Goal: Information Seeking & Learning: Understand process/instructions

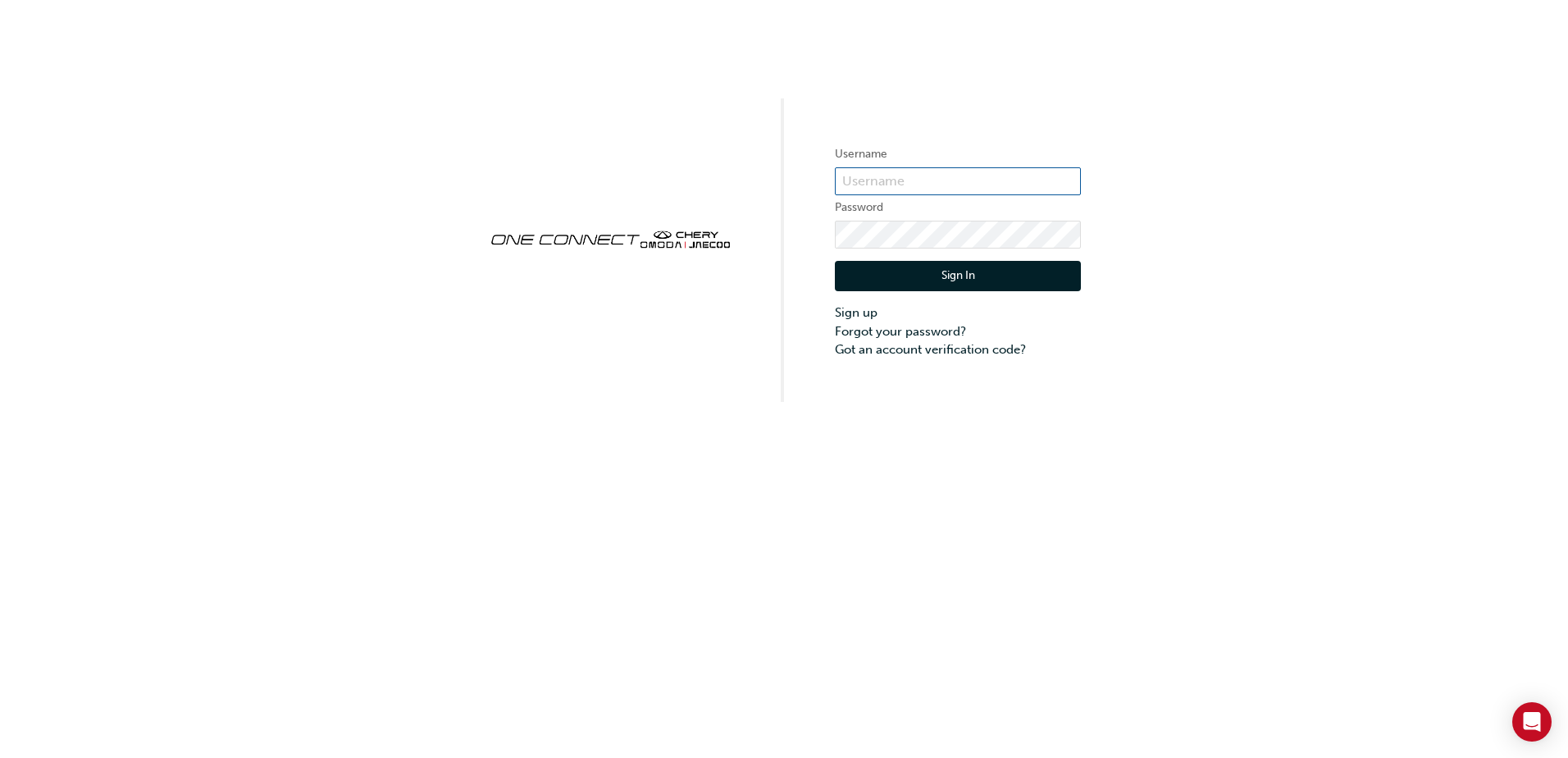
type input "ONE00165"
click at [914, 274] on button "Sign In" at bounding box center [958, 277] width 246 height 31
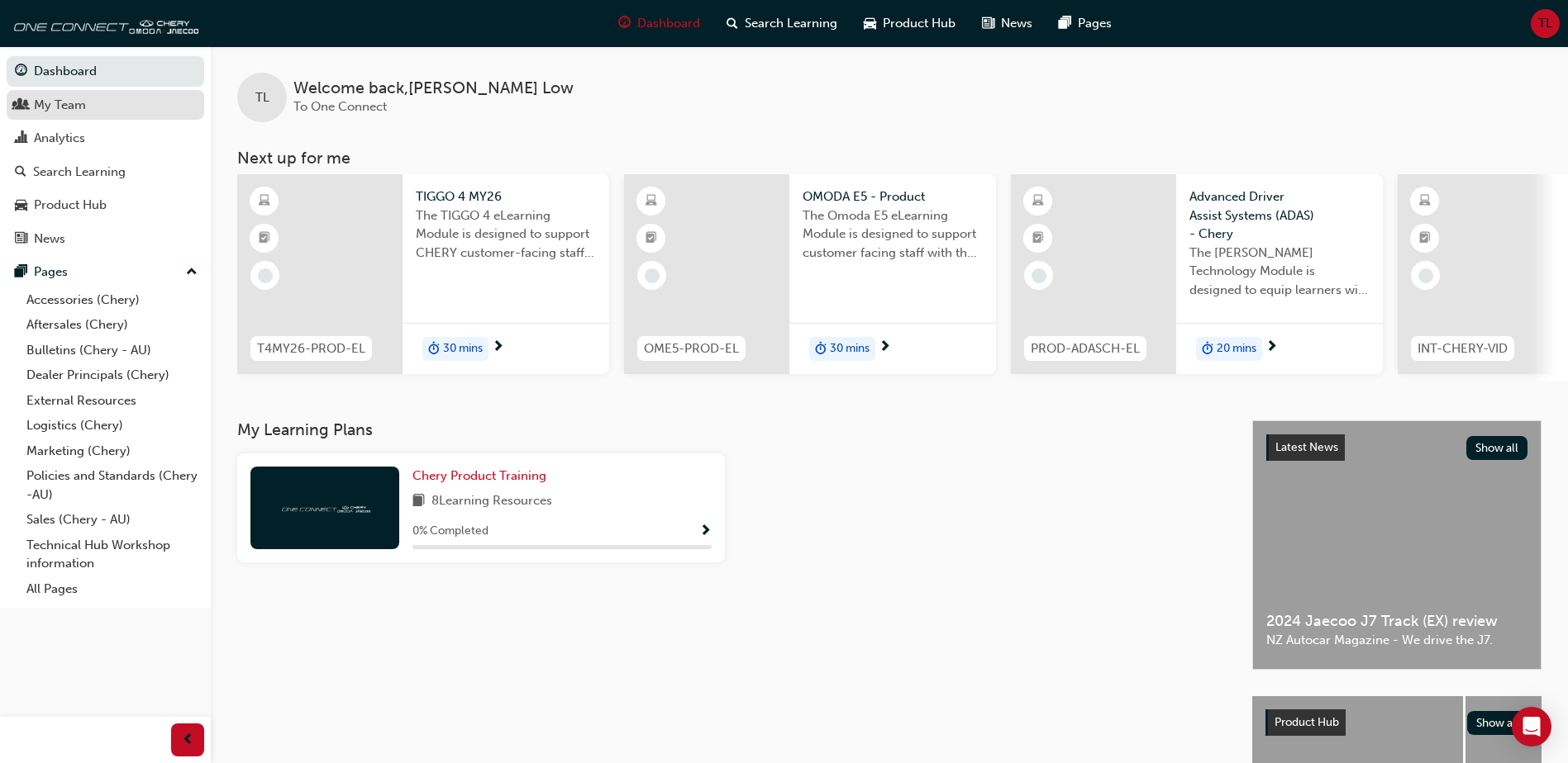
click at [92, 107] on div "My Team" at bounding box center [105, 106] width 181 height 21
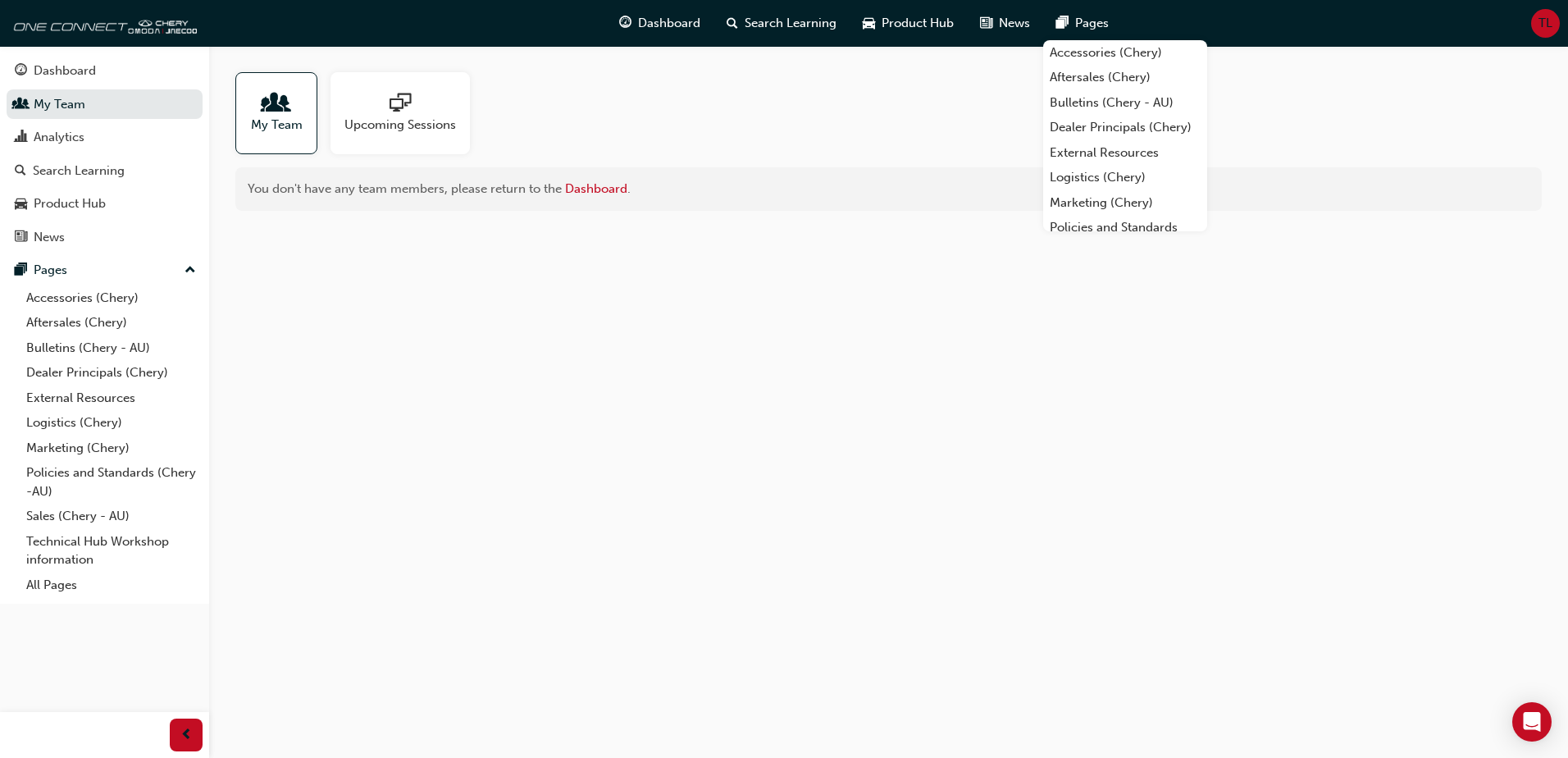
click at [1541, 26] on span "TL" at bounding box center [1545, 23] width 14 height 19
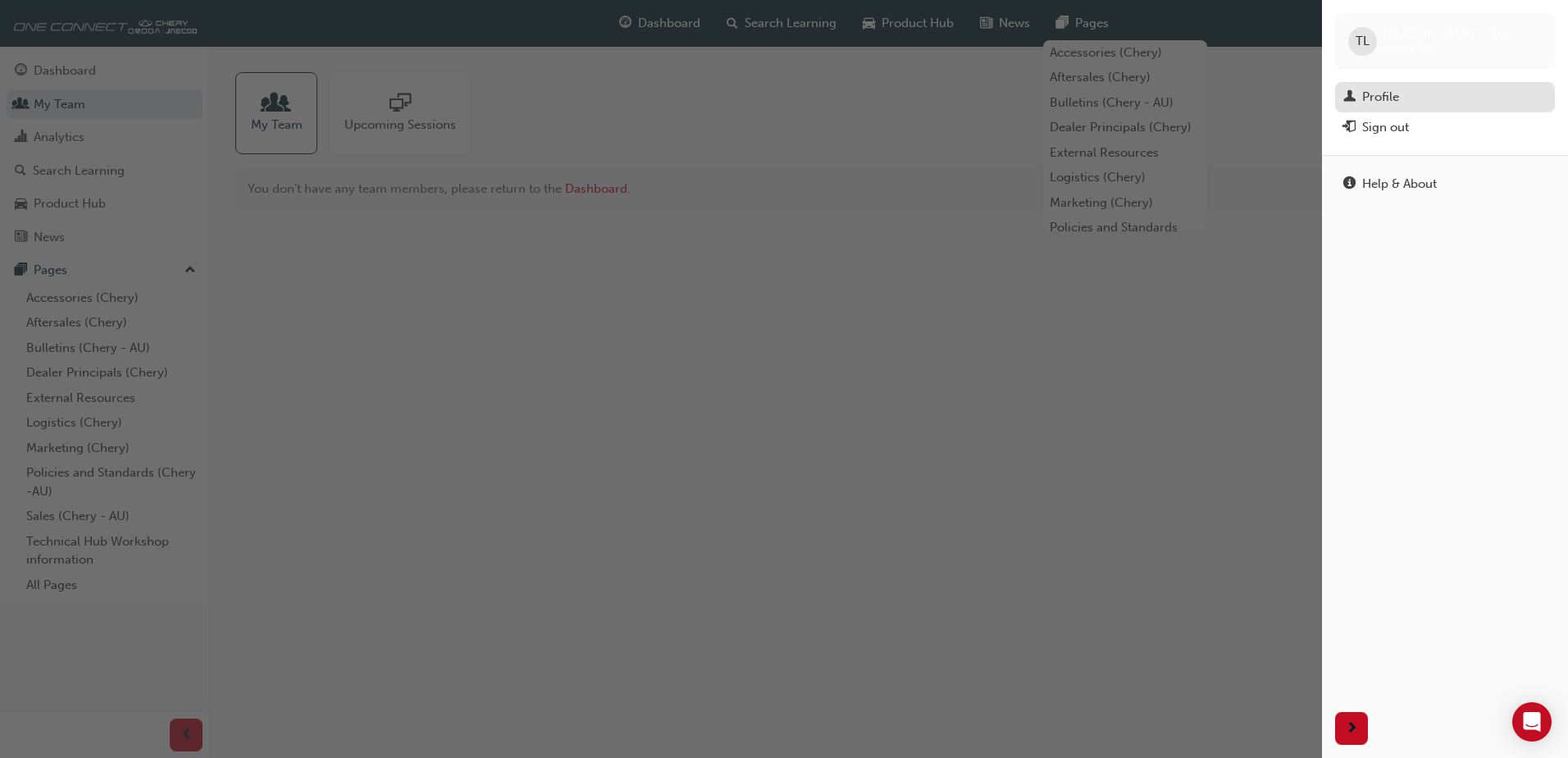
click at [1463, 85] on link "Profile" at bounding box center [1445, 97] width 220 height 30
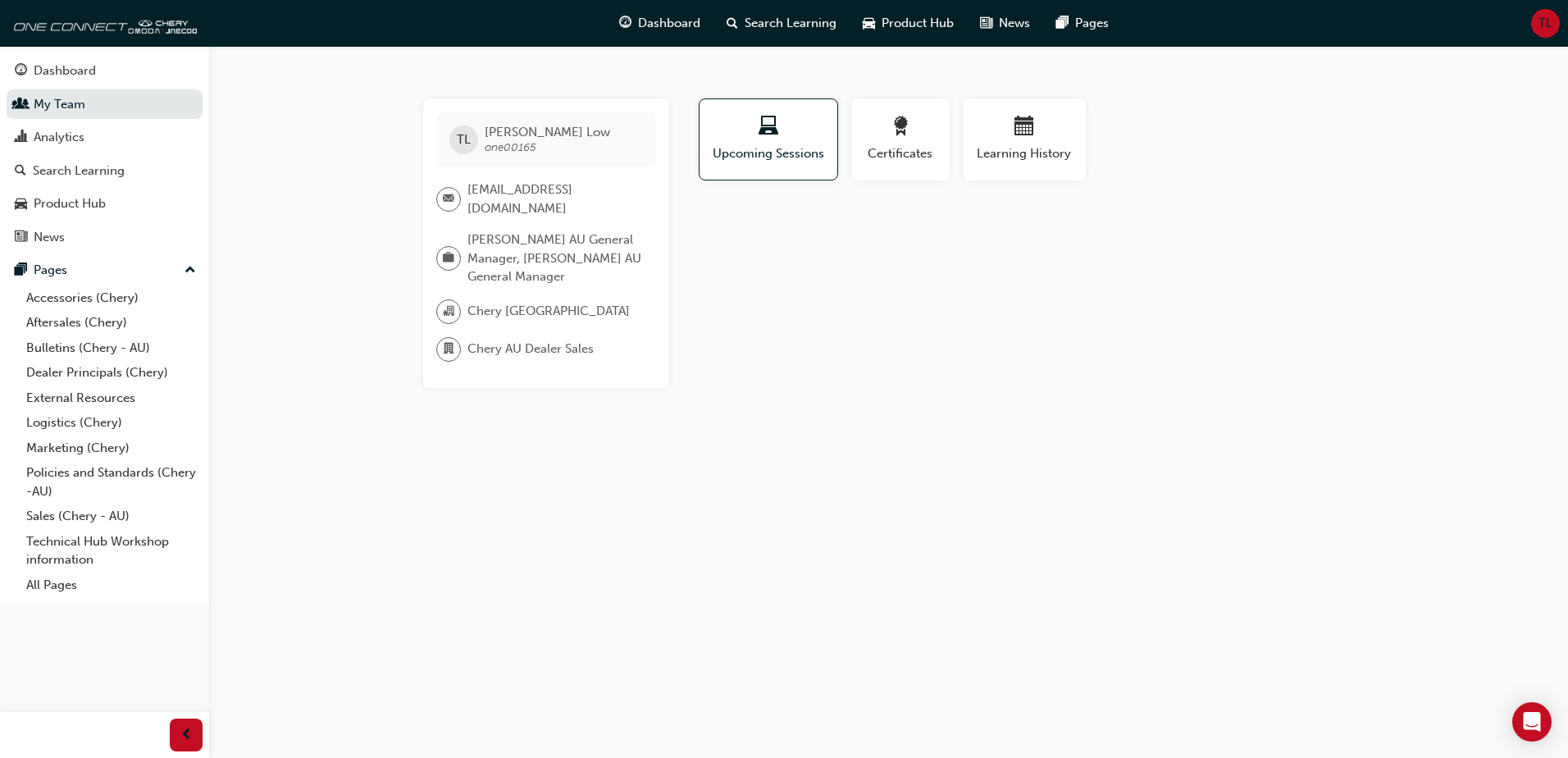
drag, startPoint x: 1148, startPoint y: 393, endPoint x: 1031, endPoint y: 363, distance: 120.8
click at [1150, 390] on div "TL [PERSON_NAME] one00165 [EMAIL_ADDRESS][DOMAIN_NAME] Chery AU General Manager…" at bounding box center [784, 379] width 1568 height 758
click at [88, 115] on link "My Team" at bounding box center [105, 104] width 196 height 30
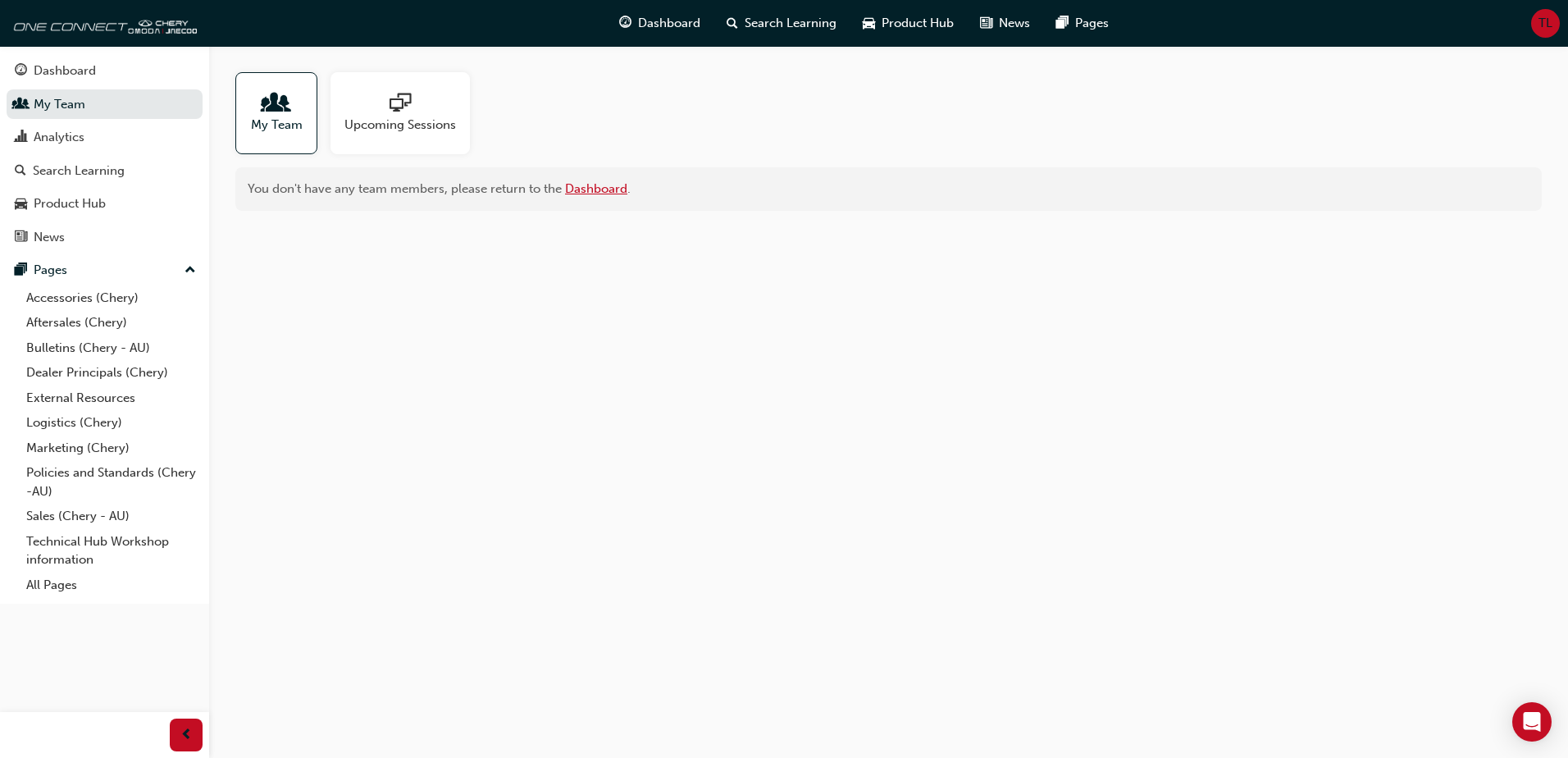
click at [621, 189] on link "Dashboard" at bounding box center [596, 188] width 62 height 15
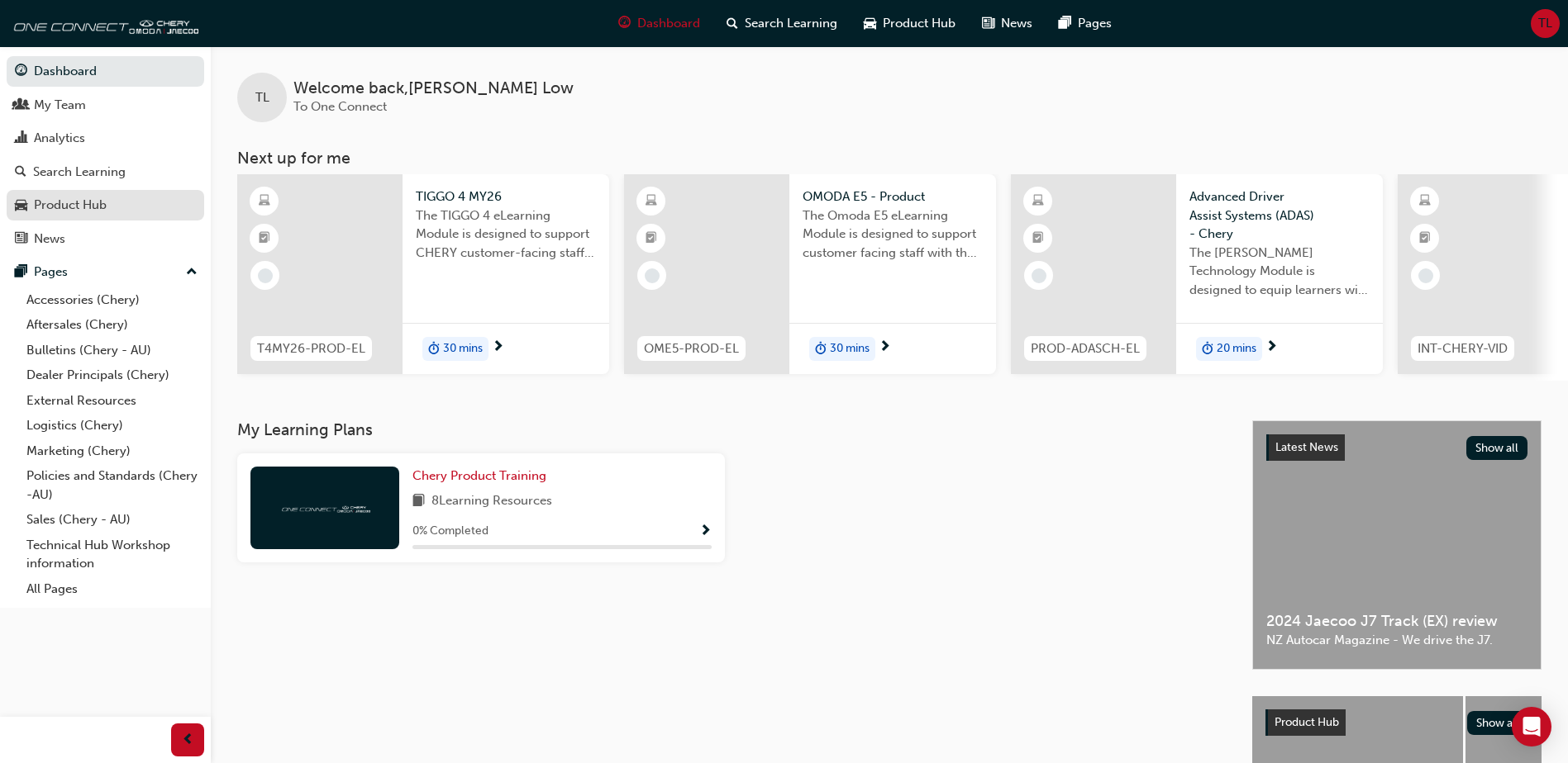
click at [129, 218] on link "Product Hub" at bounding box center [106, 205] width 197 height 31
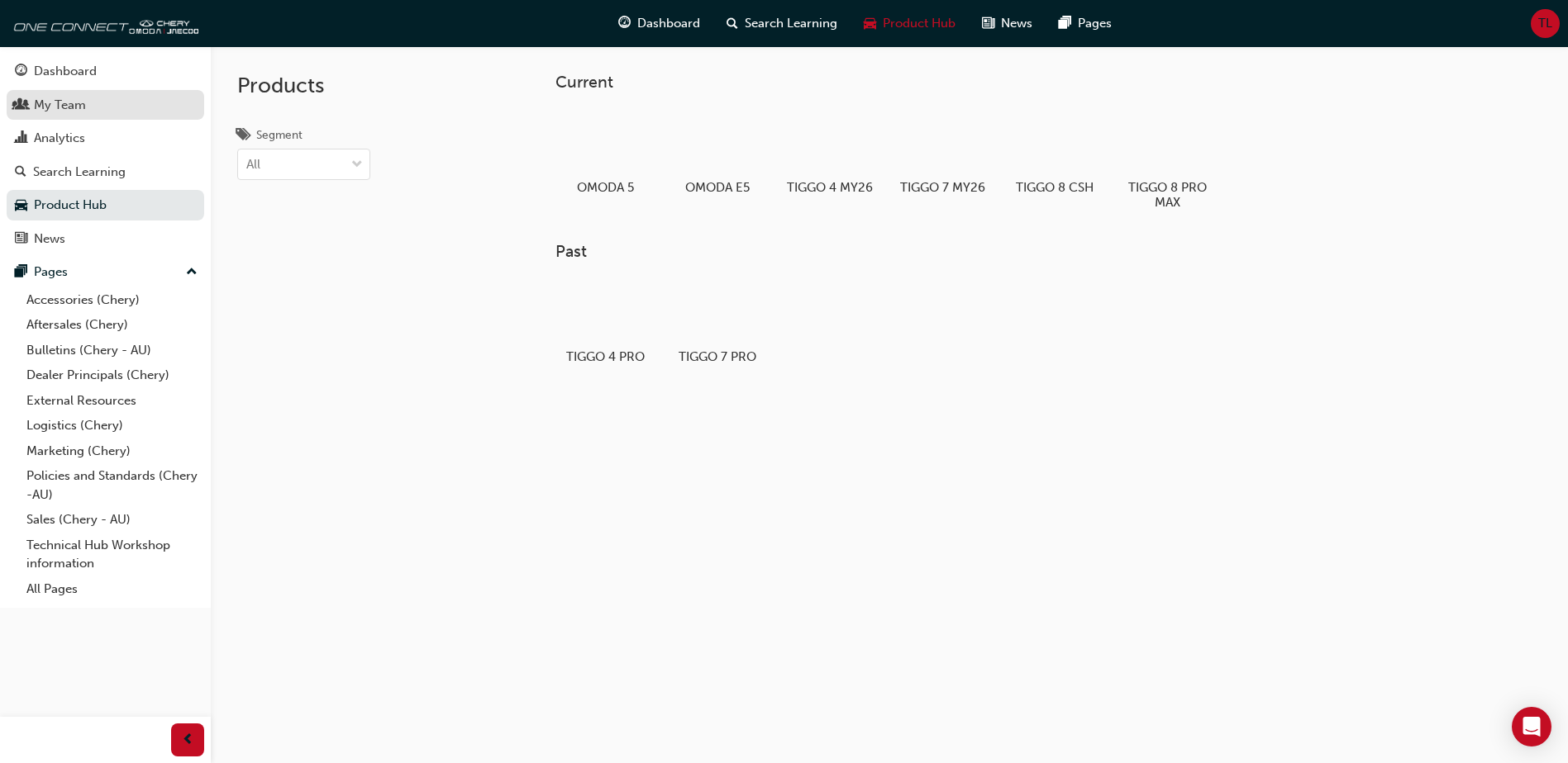
click at [100, 107] on div "My Team" at bounding box center [105, 106] width 181 height 21
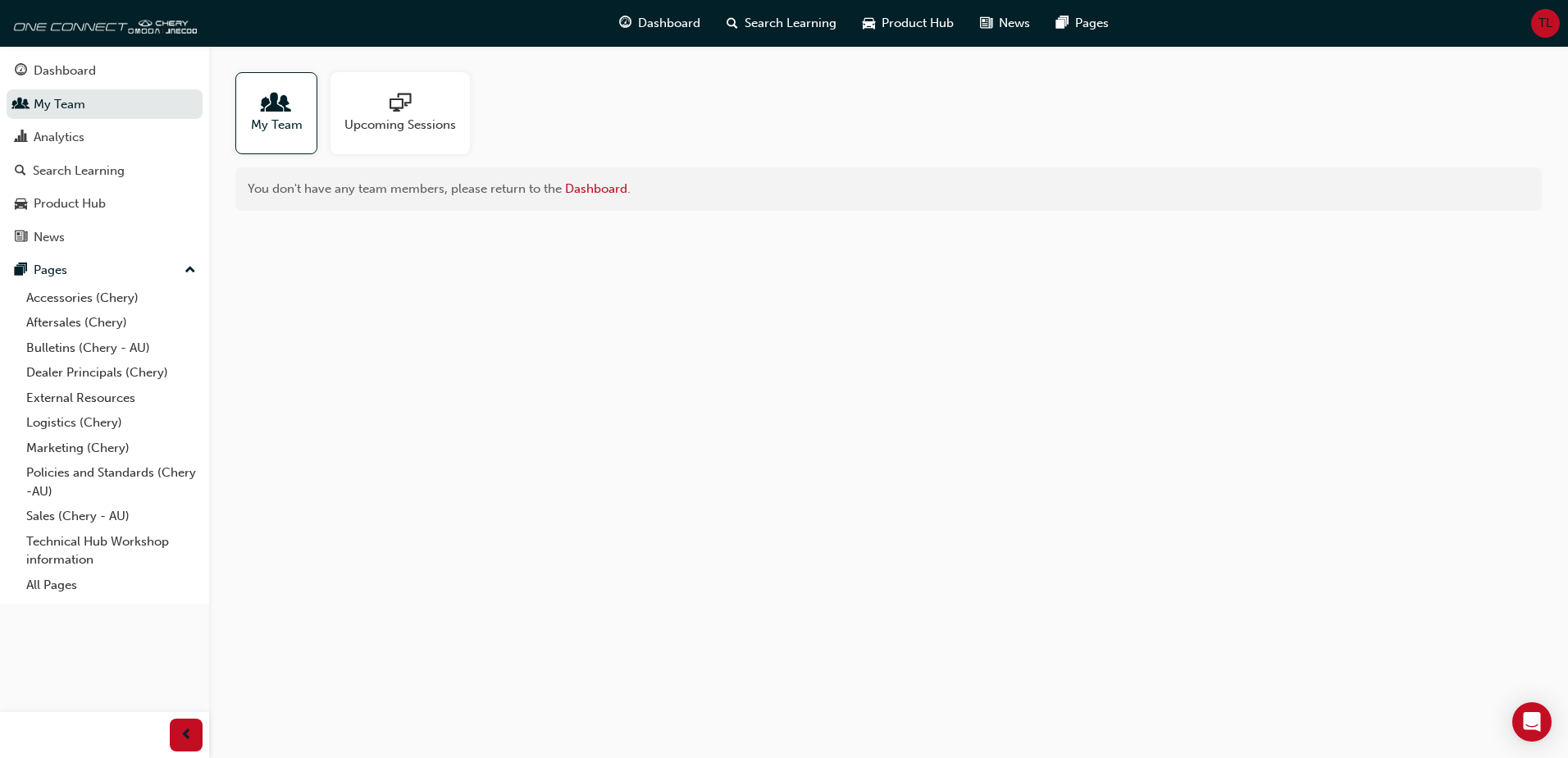
click at [361, 116] on span "Upcoming Sessions" at bounding box center [400, 125] width 112 height 19
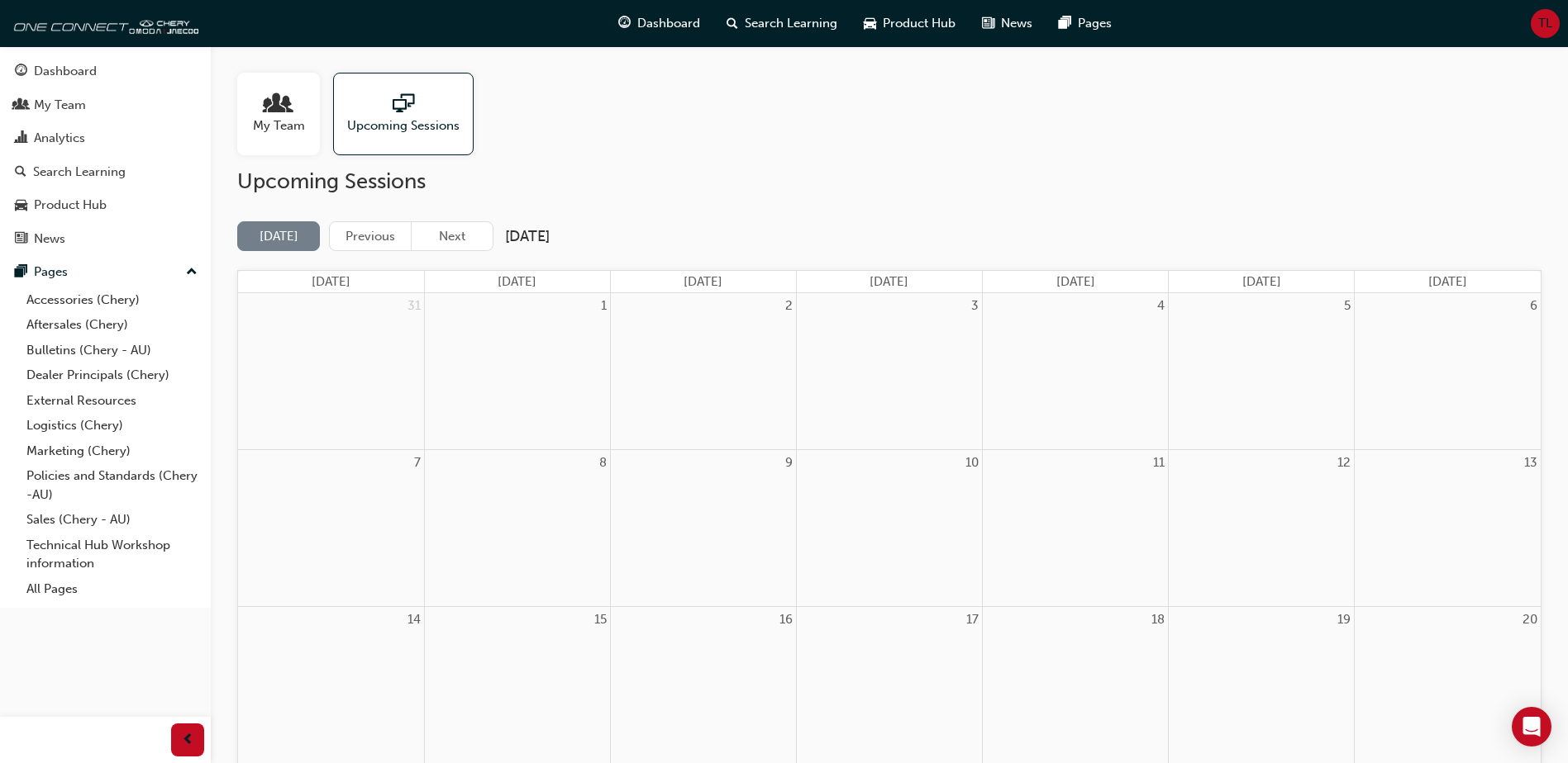
click at [275, 126] on span "My Team" at bounding box center [280, 126] width 52 height 19
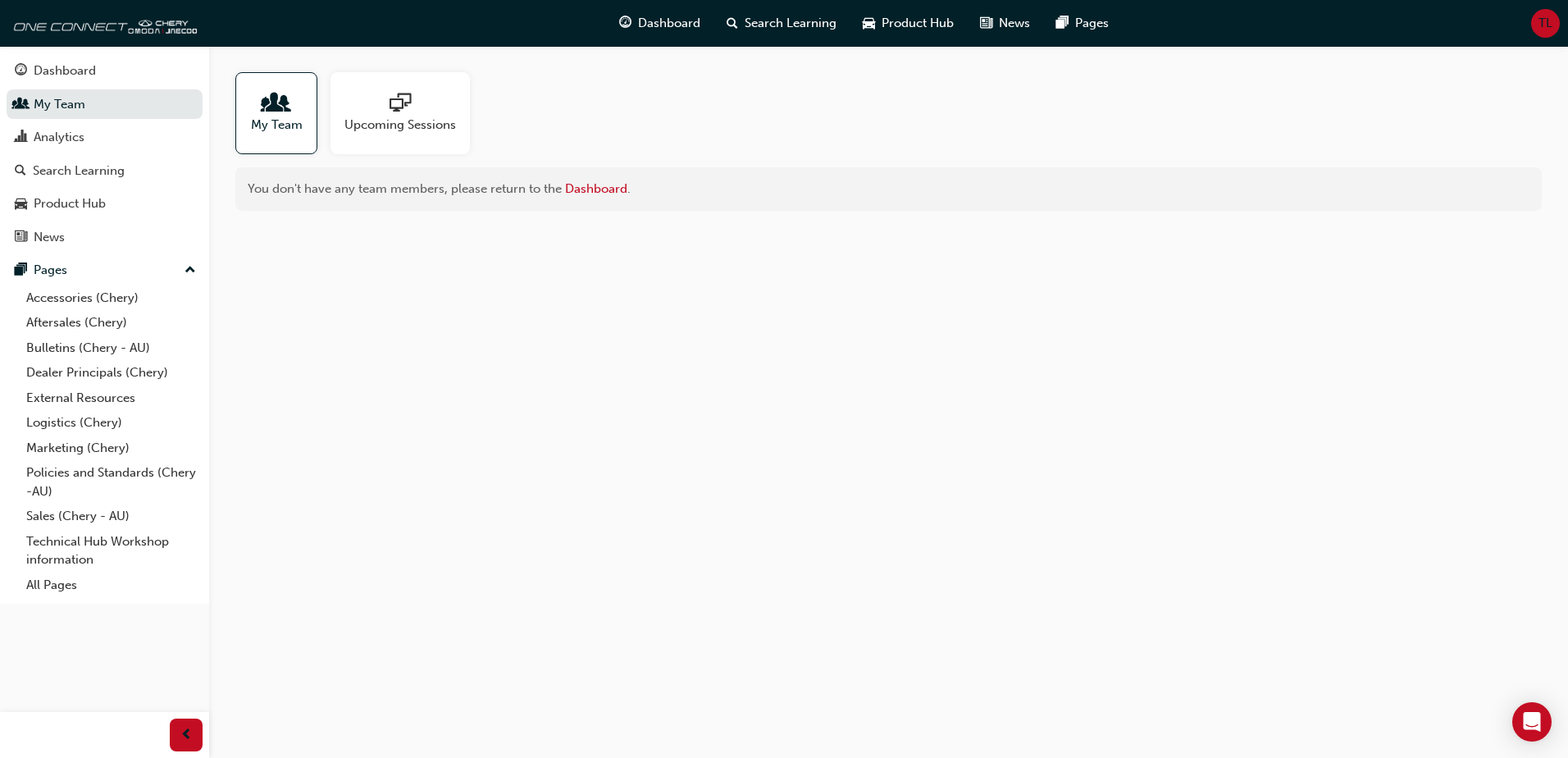
drag, startPoint x: 776, startPoint y: 389, endPoint x: 790, endPoint y: 331, distance: 59.7
click at [783, 389] on div "My Team Upcoming Sessions You don't have any team members, please return to the…" at bounding box center [784, 379] width 1568 height 758
drag, startPoint x: 1563, startPoint y: 56, endPoint x: 1555, endPoint y: 28, distance: 29.1
click at [1564, 56] on div "My Team Upcoming Sessions You don't have any team members, please return to the…" at bounding box center [888, 141] width 1359 height 191
click at [1554, 26] on div "TL" at bounding box center [1545, 23] width 29 height 29
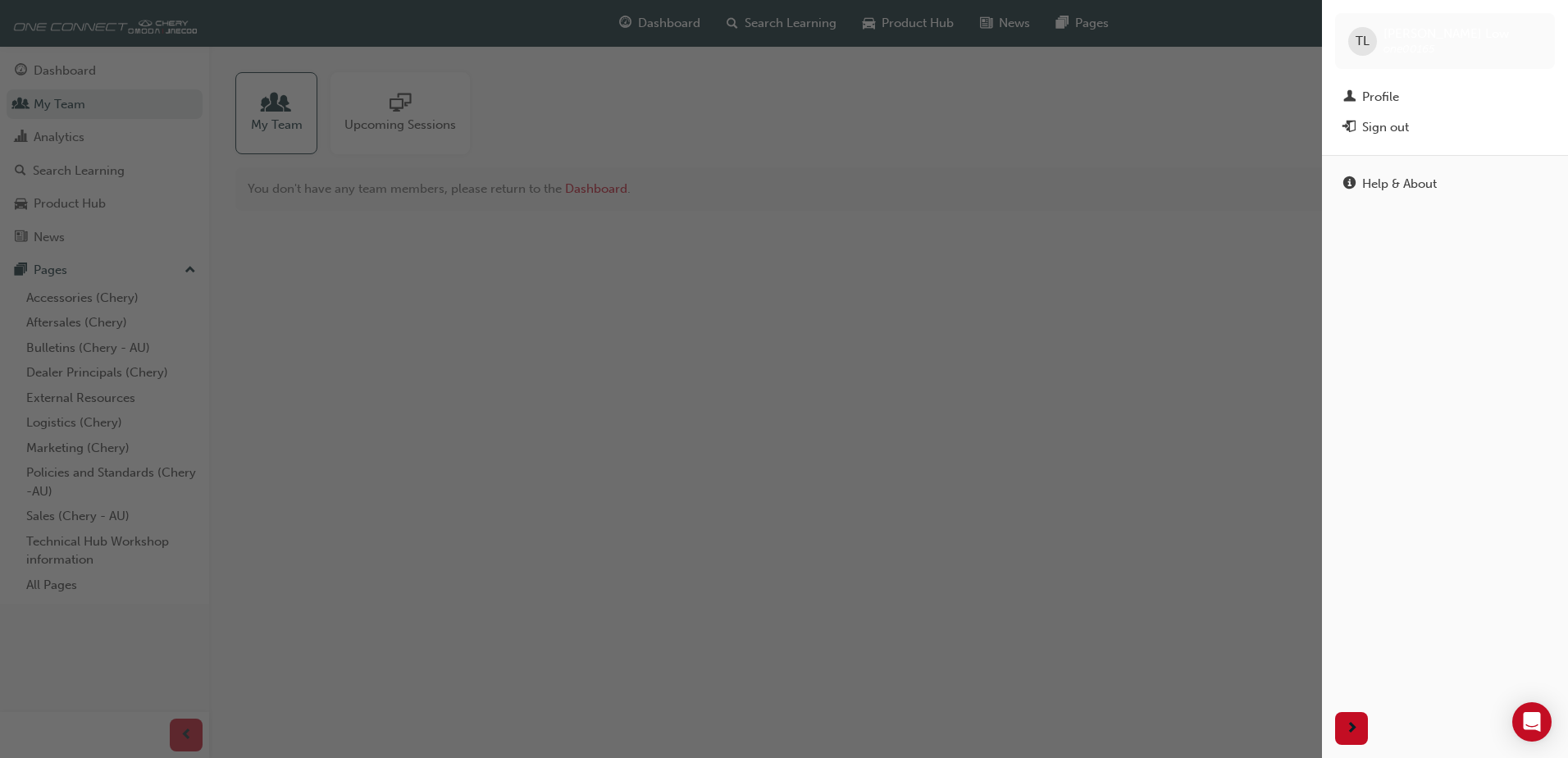
click at [608, 506] on div "button" at bounding box center [660, 379] width 1322 height 758
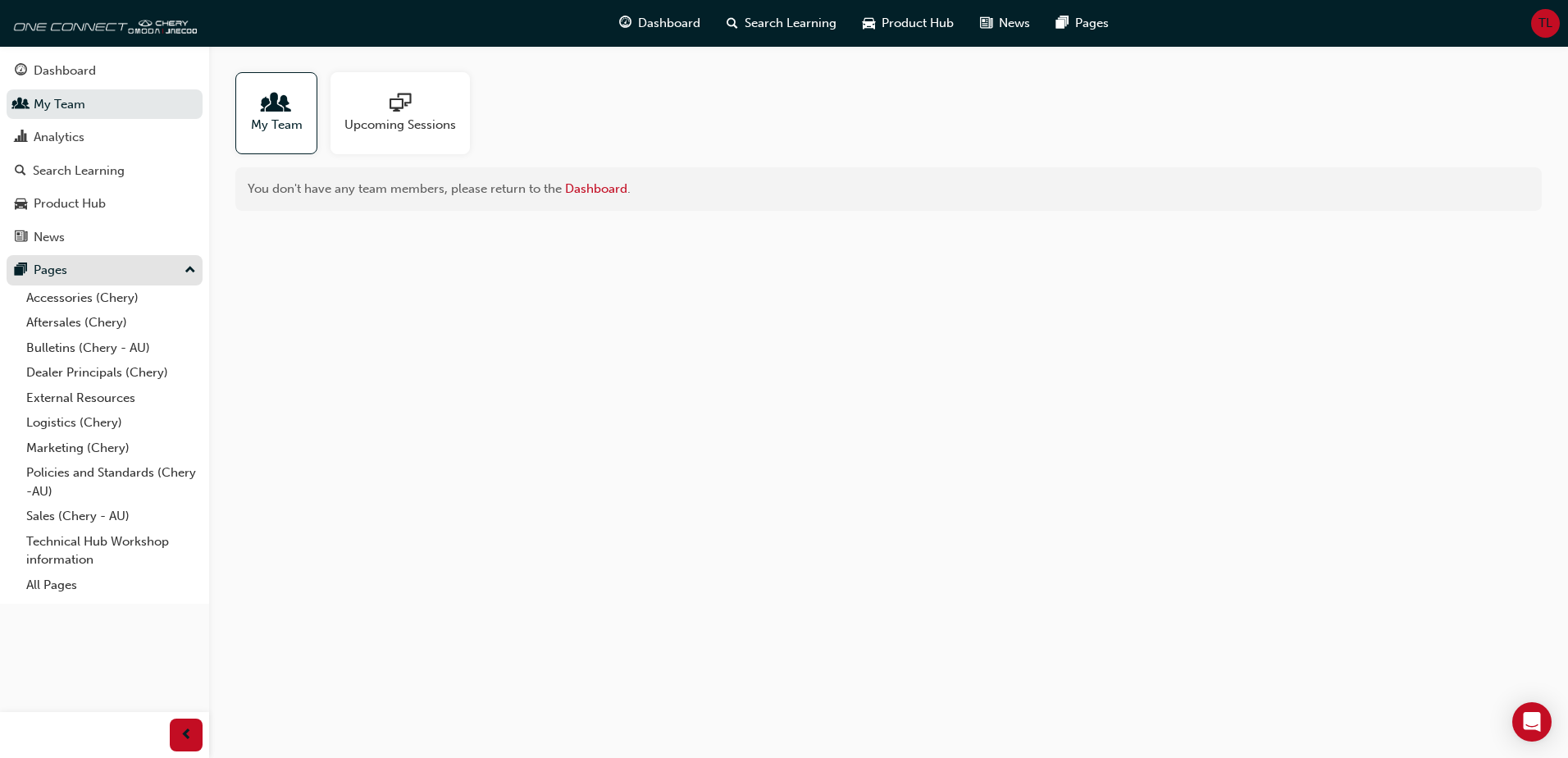
click at [68, 266] on div "Pages" at bounding box center [104, 271] width 179 height 21
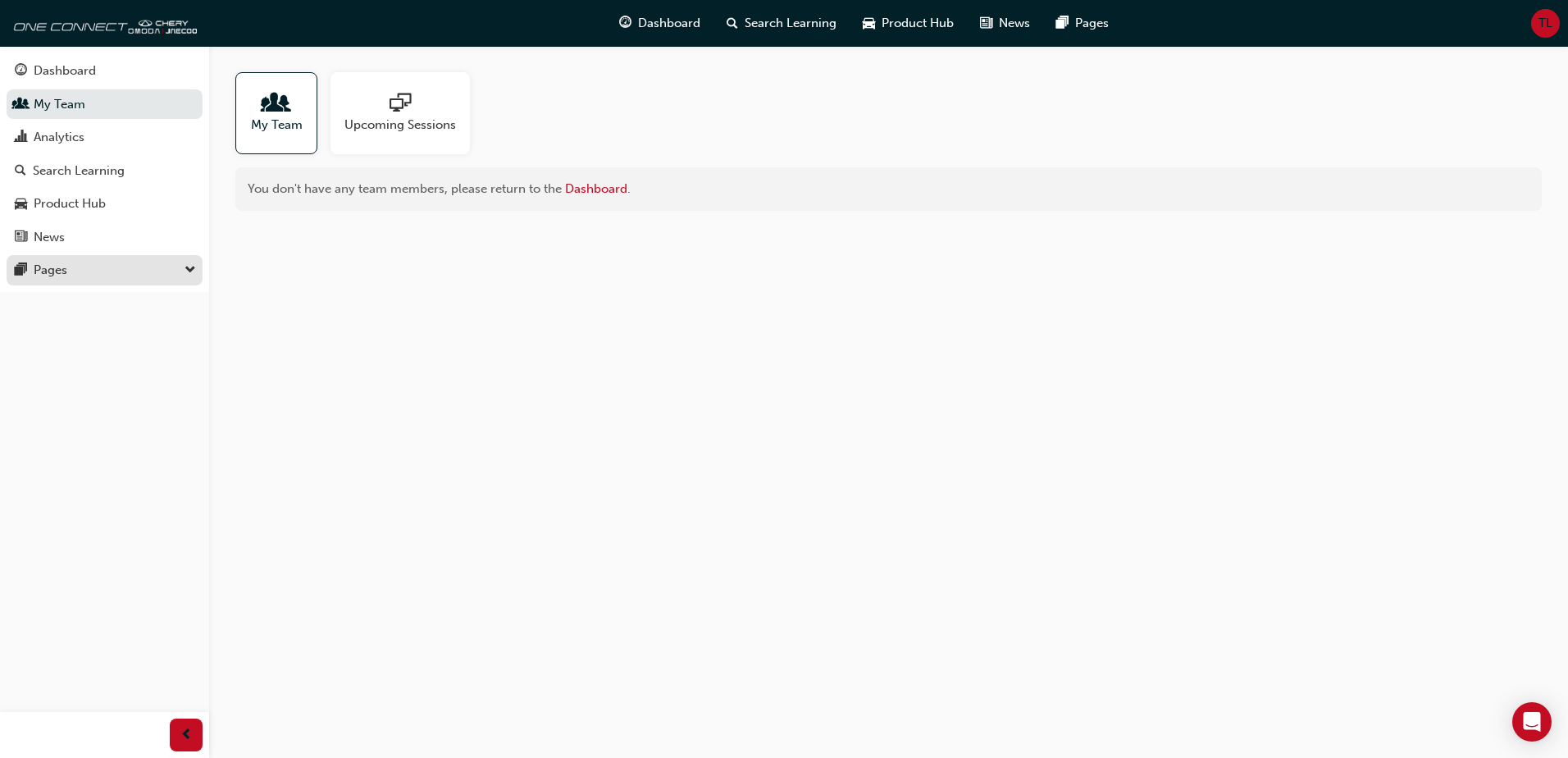
click at [70, 266] on div "Pages" at bounding box center [104, 271] width 179 height 21
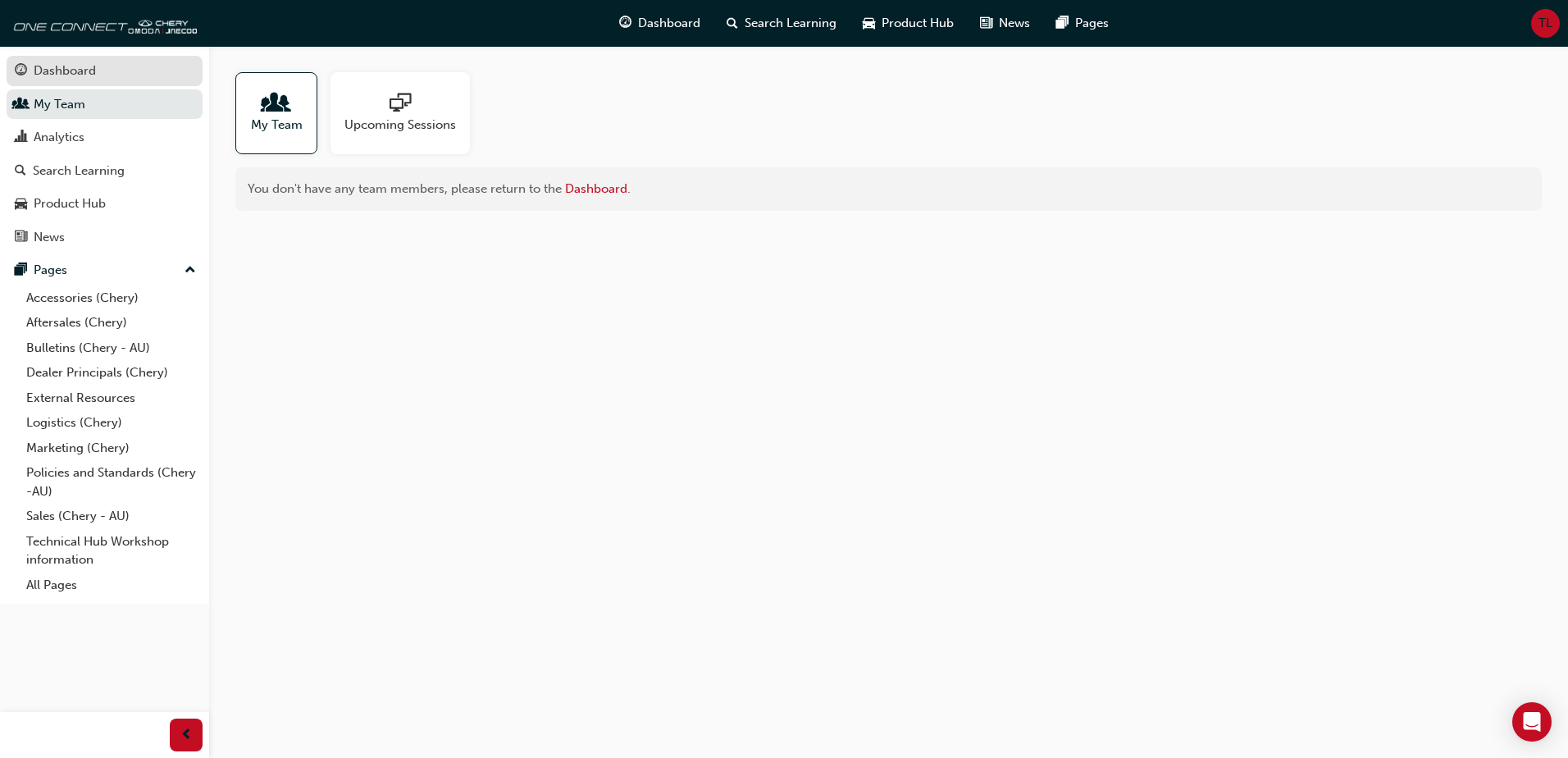
click at [80, 65] on div "Dashboard" at bounding box center [65, 71] width 62 height 19
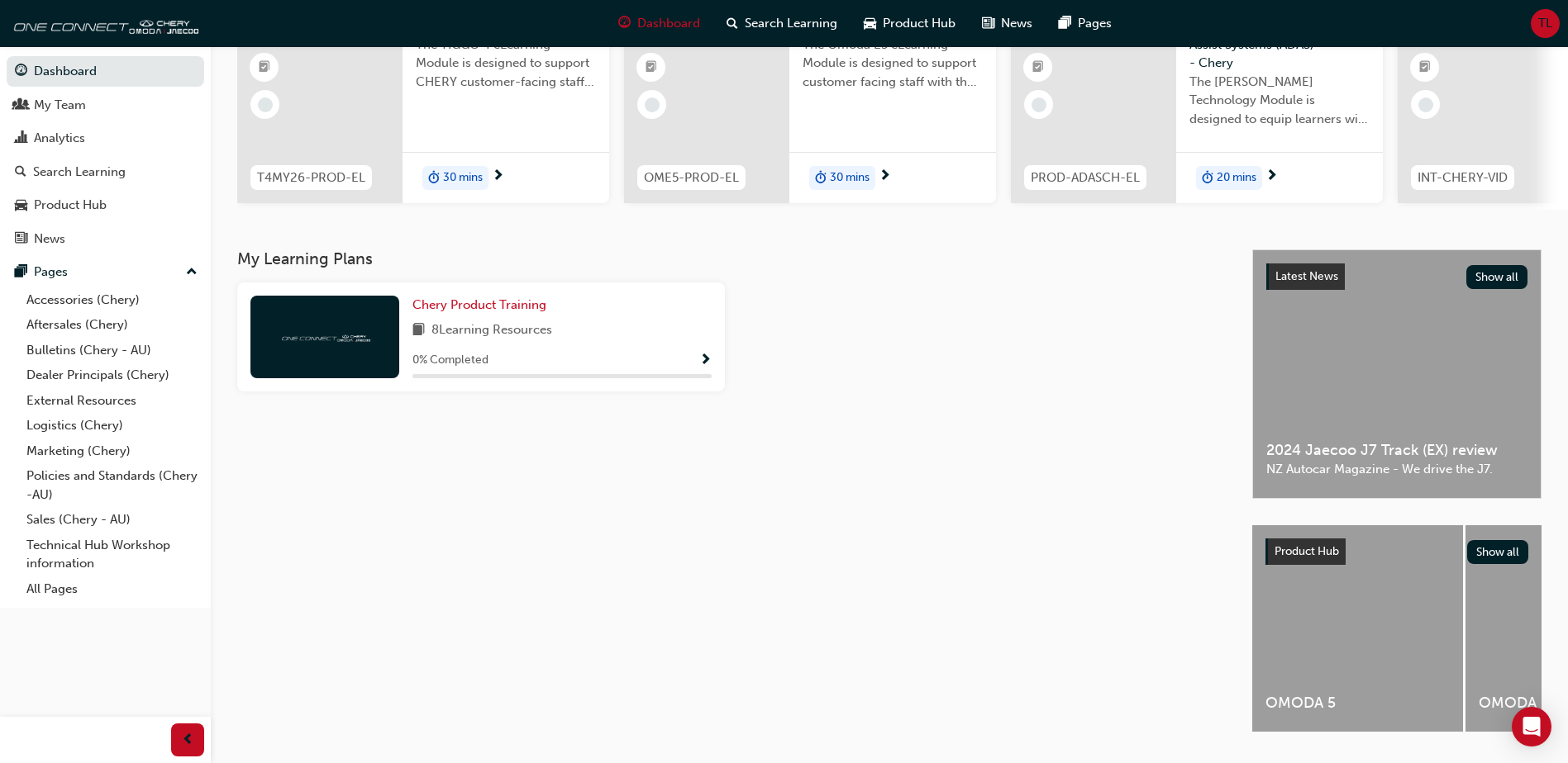
scroll to position [223, 0]
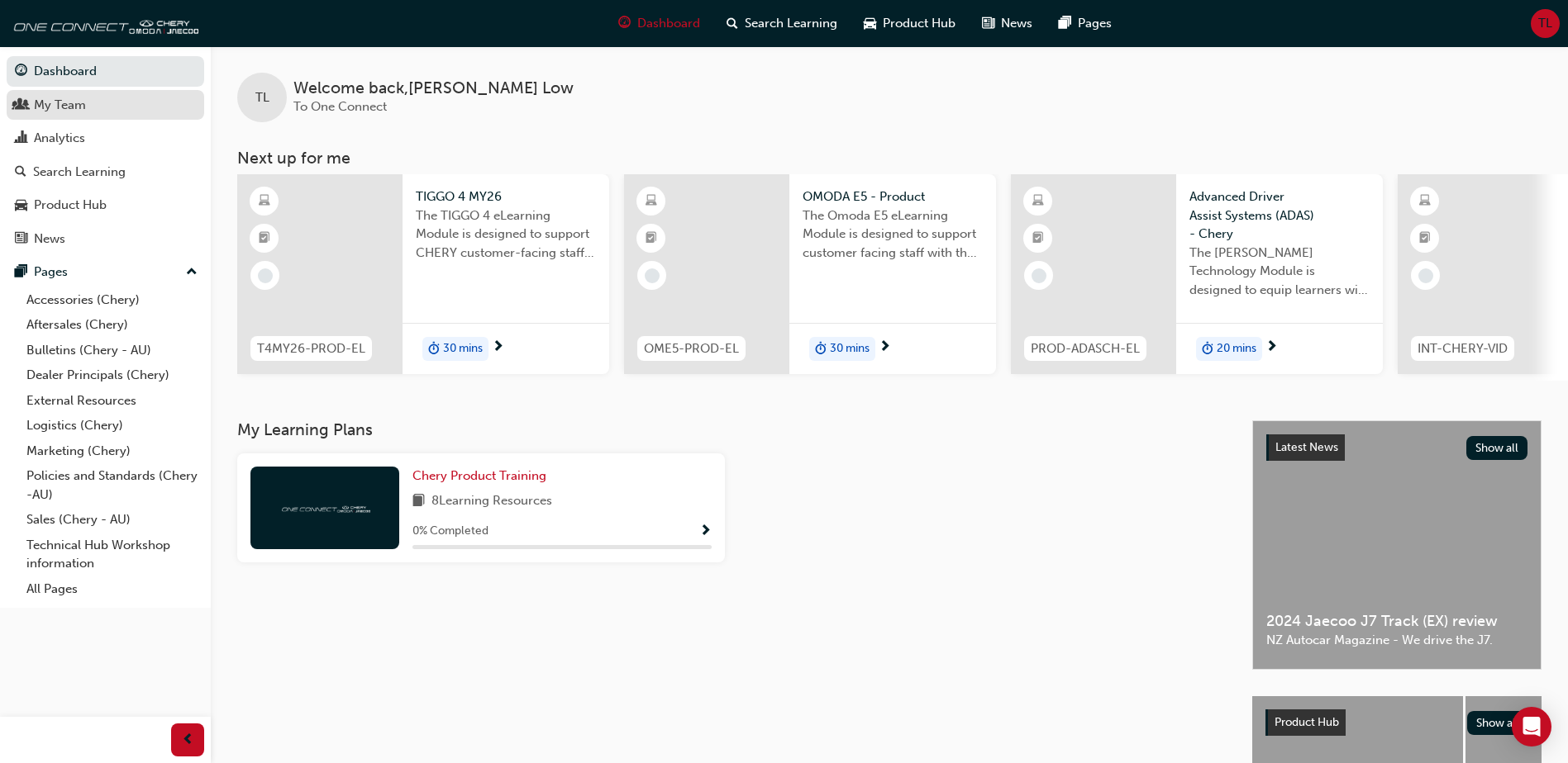
click at [74, 107] on div "My Team" at bounding box center [60, 106] width 52 height 19
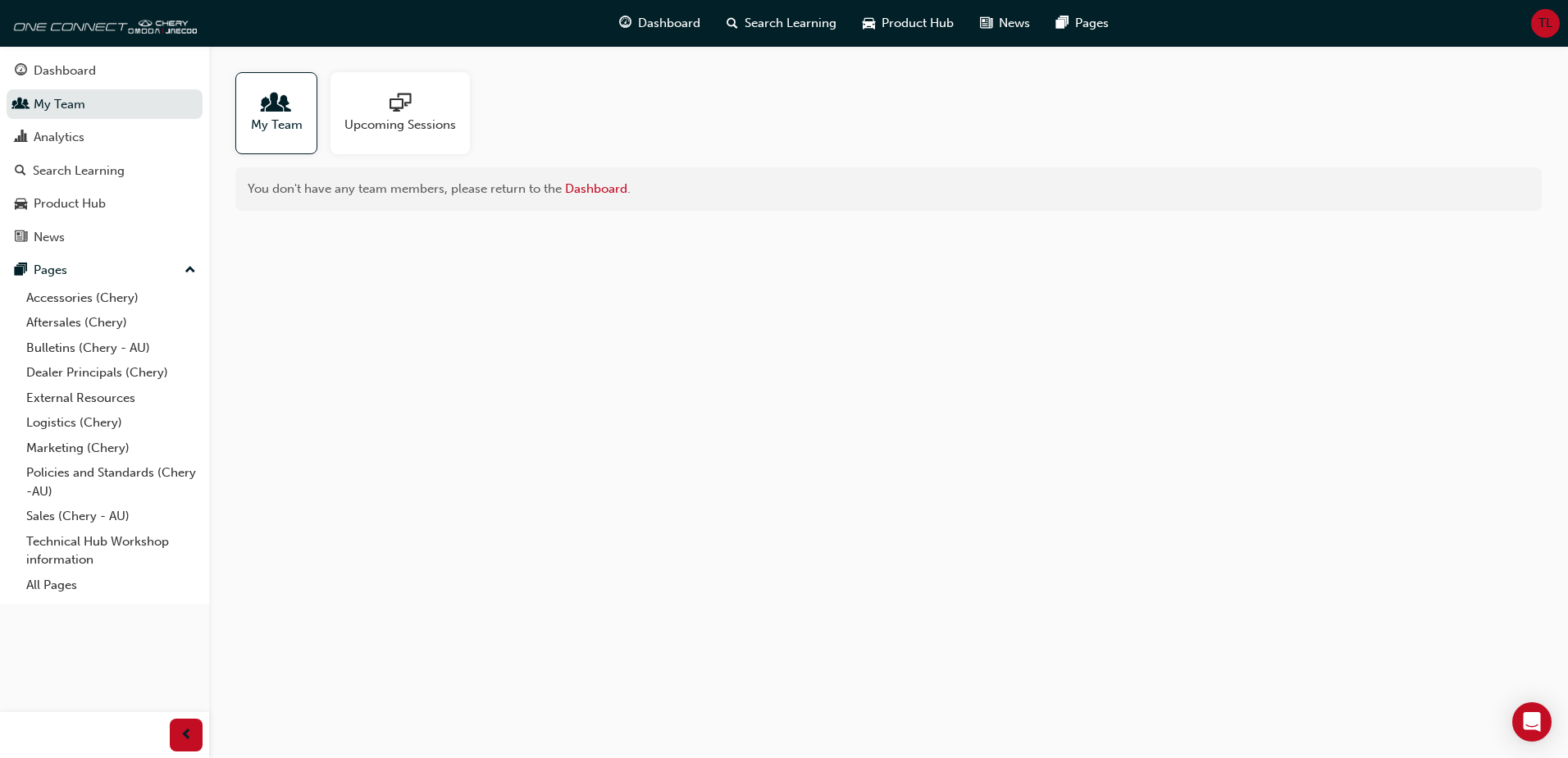
click at [587, 501] on div "My Team Upcoming Sessions You don't have any team members, please return to the…" at bounding box center [784, 379] width 1568 height 758
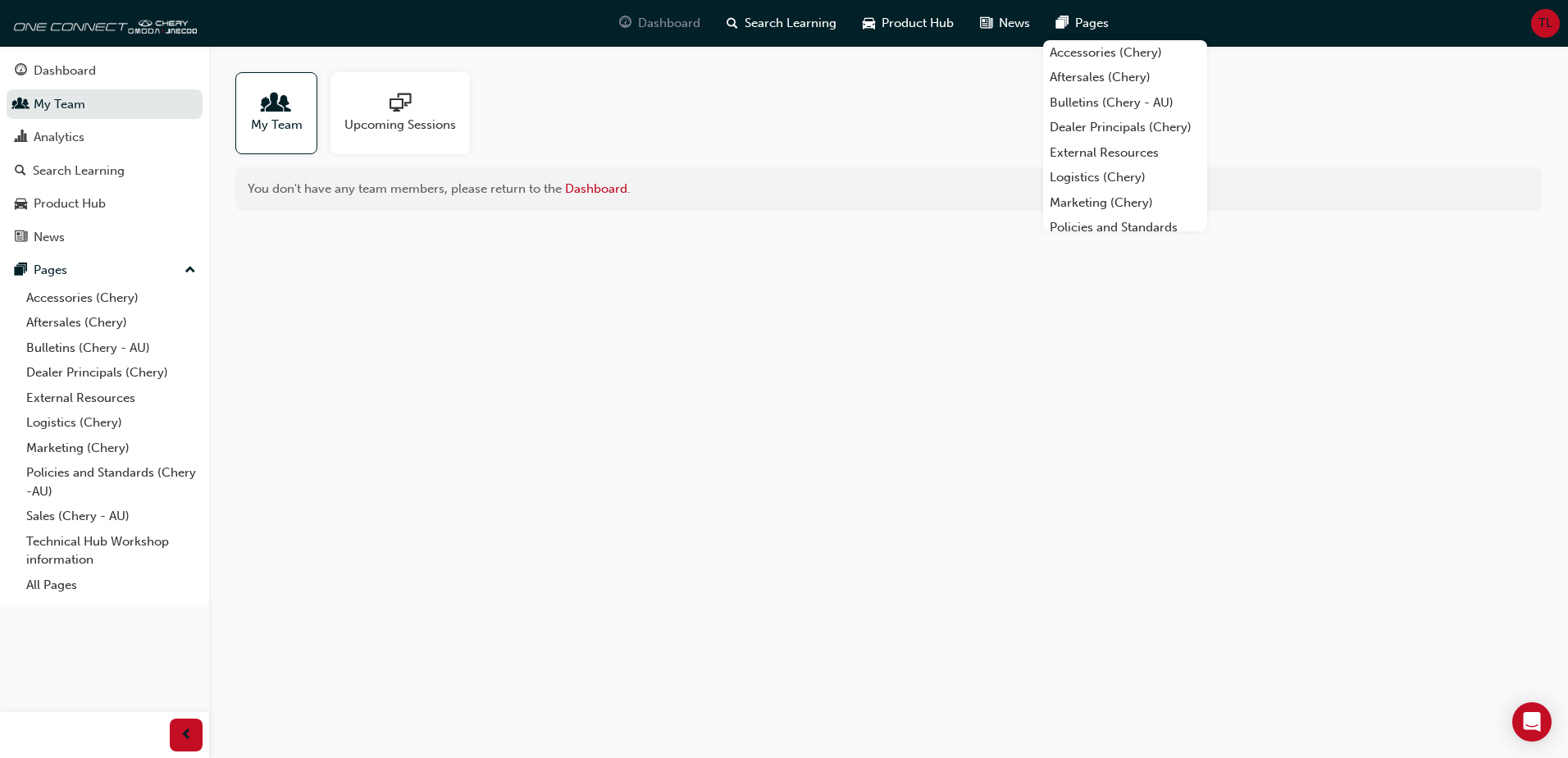
click at [673, 24] on span "Dashboard" at bounding box center [669, 23] width 62 height 19
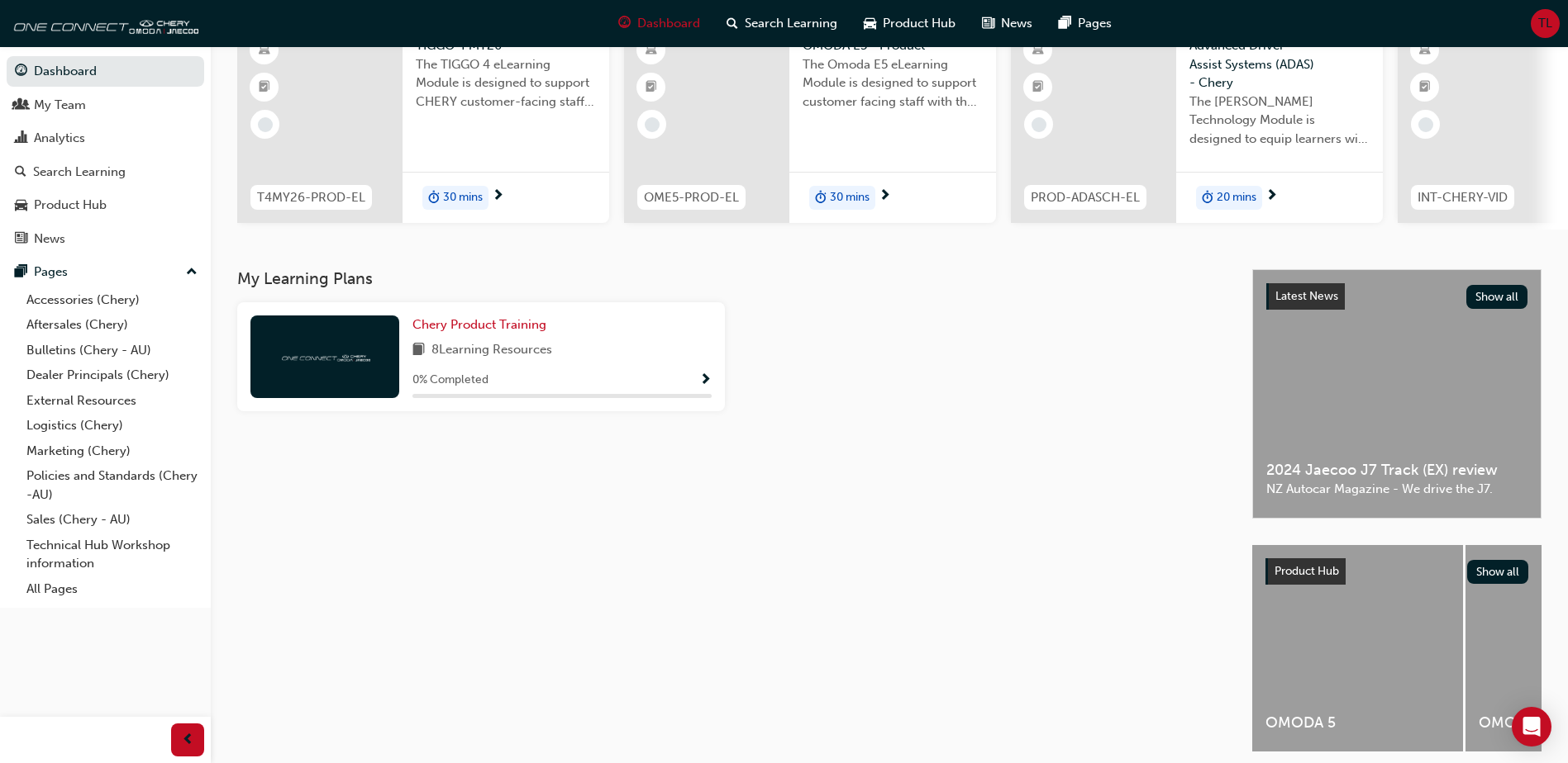
scroll to position [223, 0]
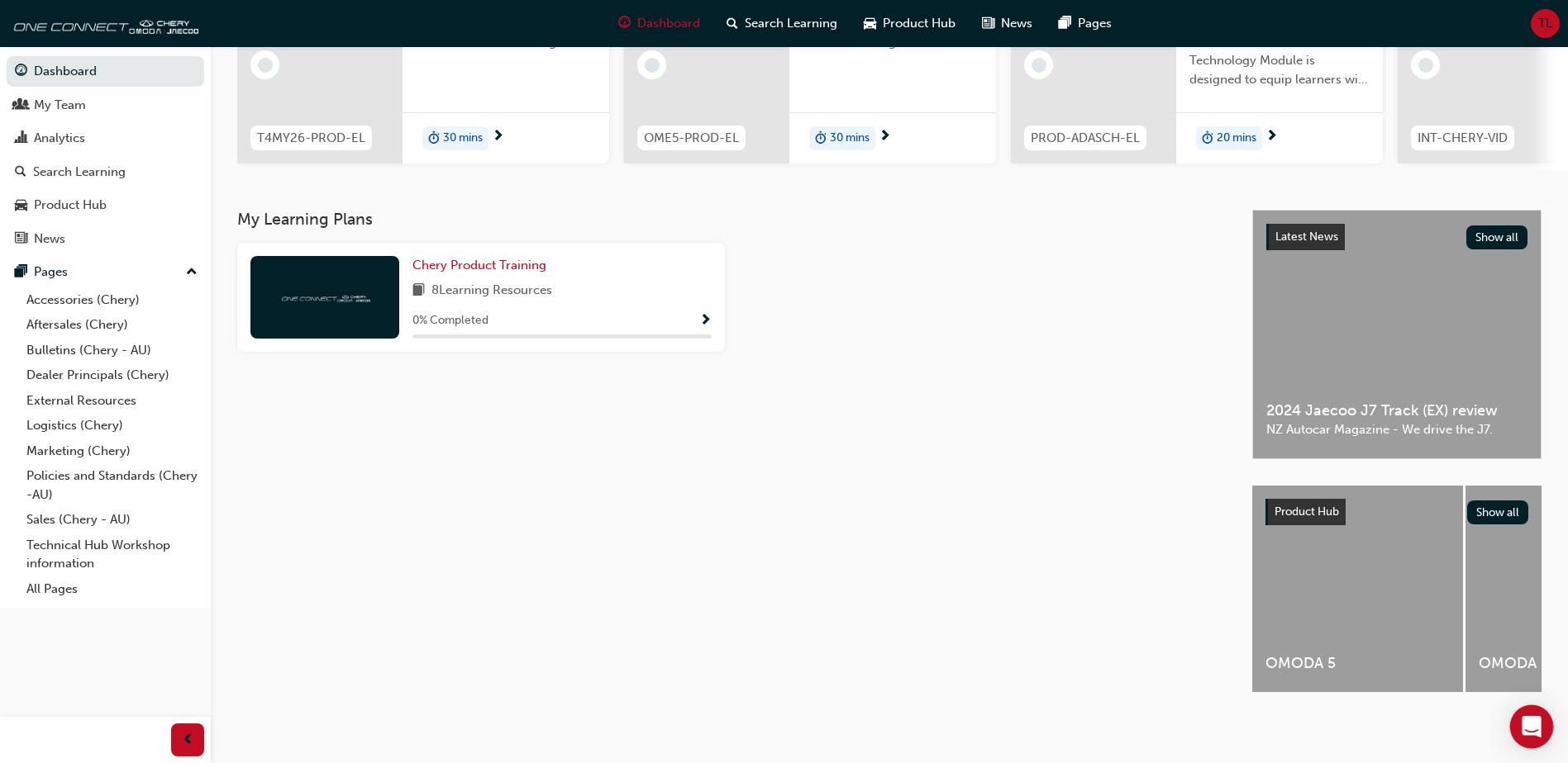
click at [1530, 741] on div "Open Intercom Messenger" at bounding box center [1532, 727] width 44 height 44
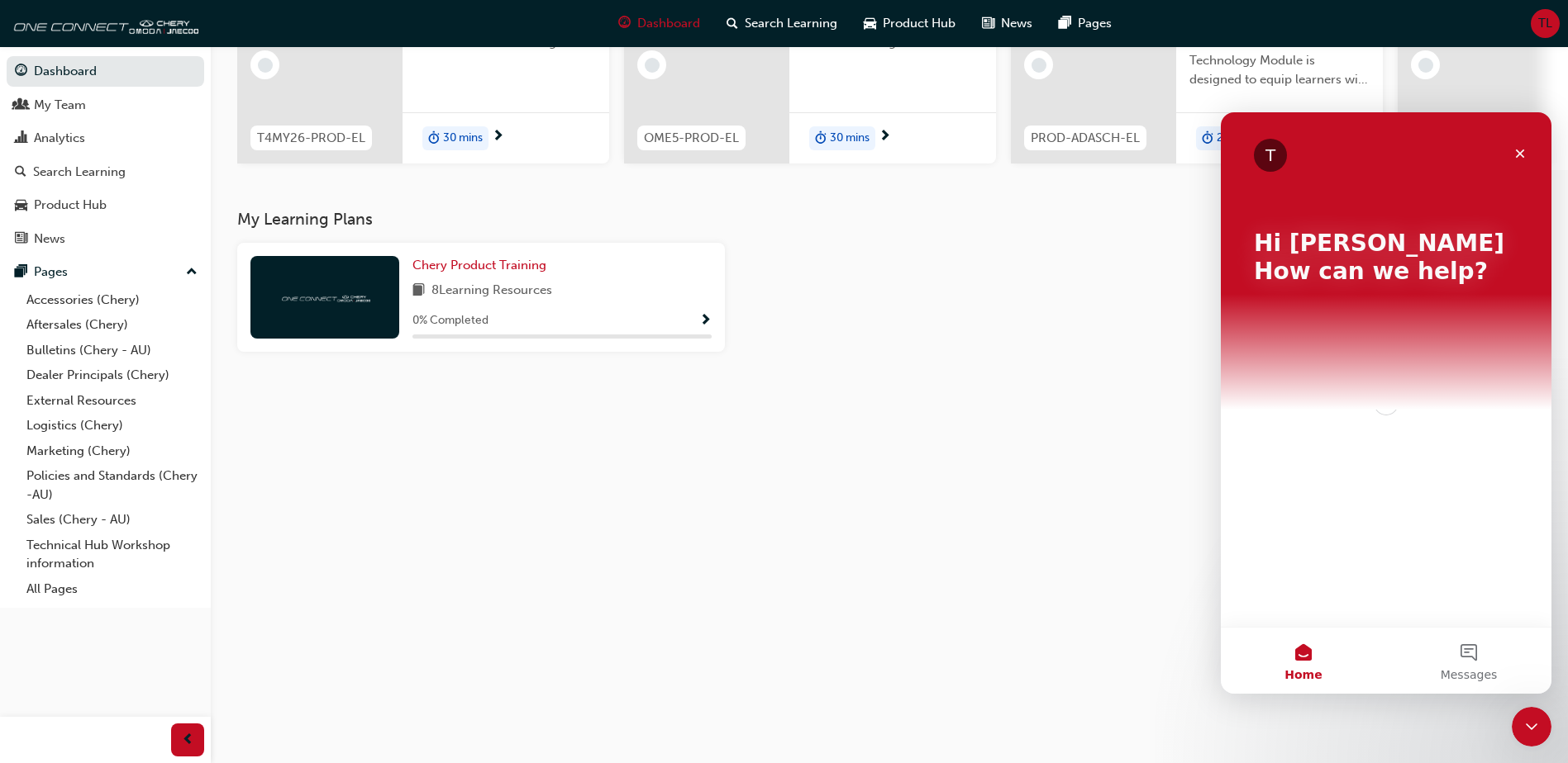
scroll to position [0, 0]
drag, startPoint x: 880, startPoint y: 615, endPoint x: 921, endPoint y: 605, distance: 42.2
click at [881, 615] on div "My Learning Plans Chery Product Training 8 Learning Resources 0 % Completed" at bounding box center [745, 465] width 1015 height 512
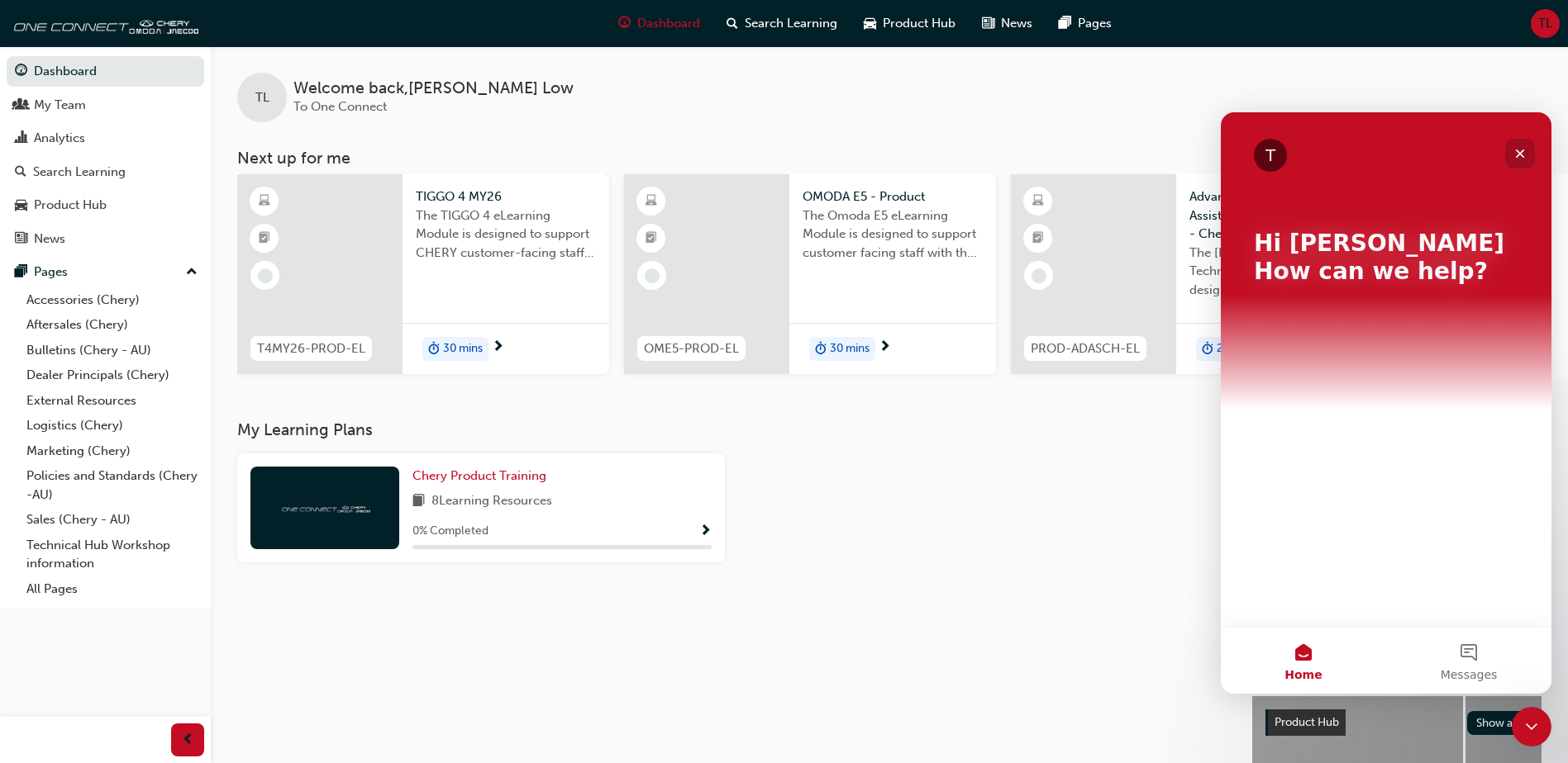
click at [1514, 151] on icon "Close" at bounding box center [1520, 153] width 13 height 13
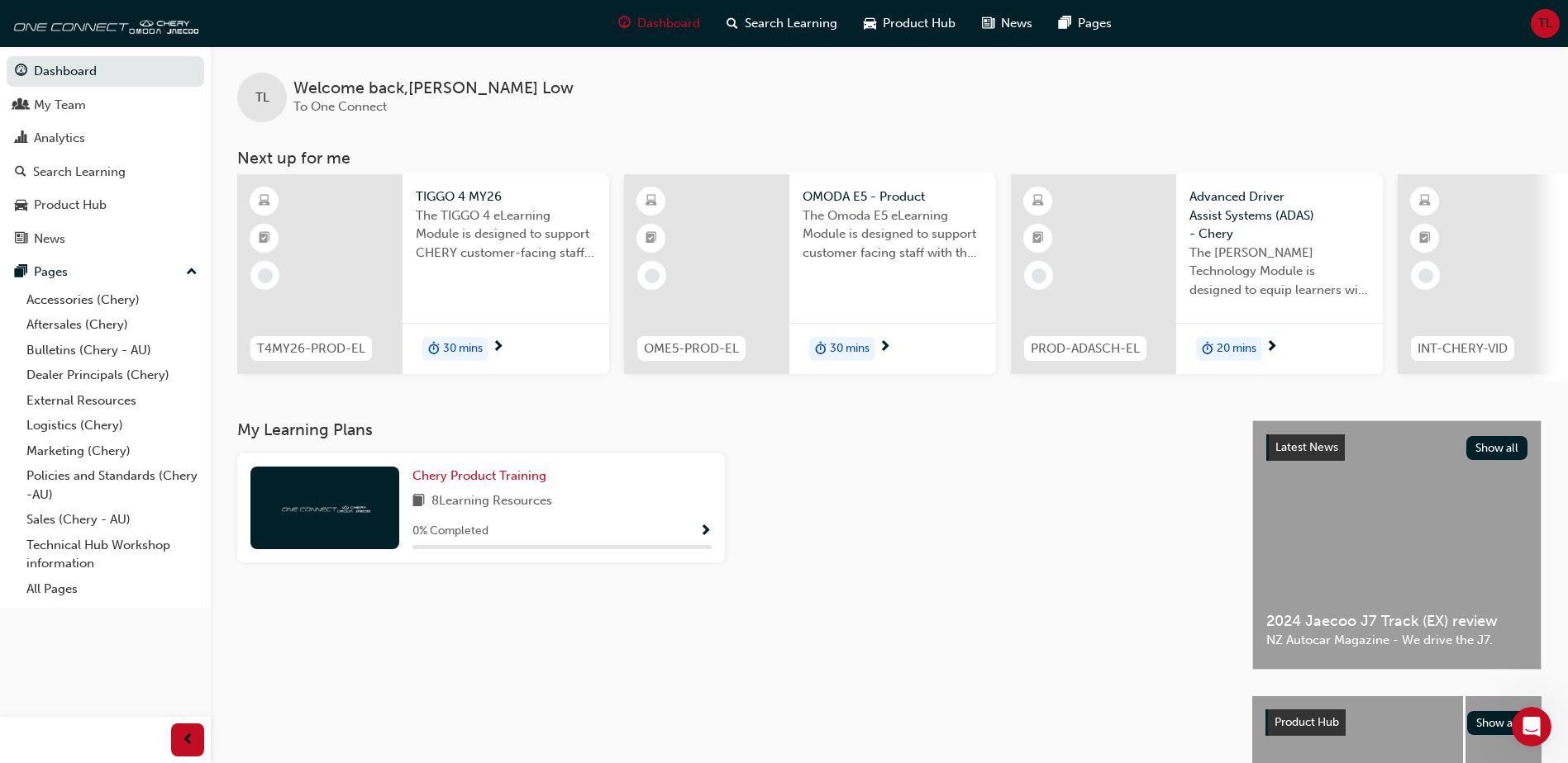
click at [1530, 27] on div "TL" at bounding box center [1544, 23] width 29 height 29
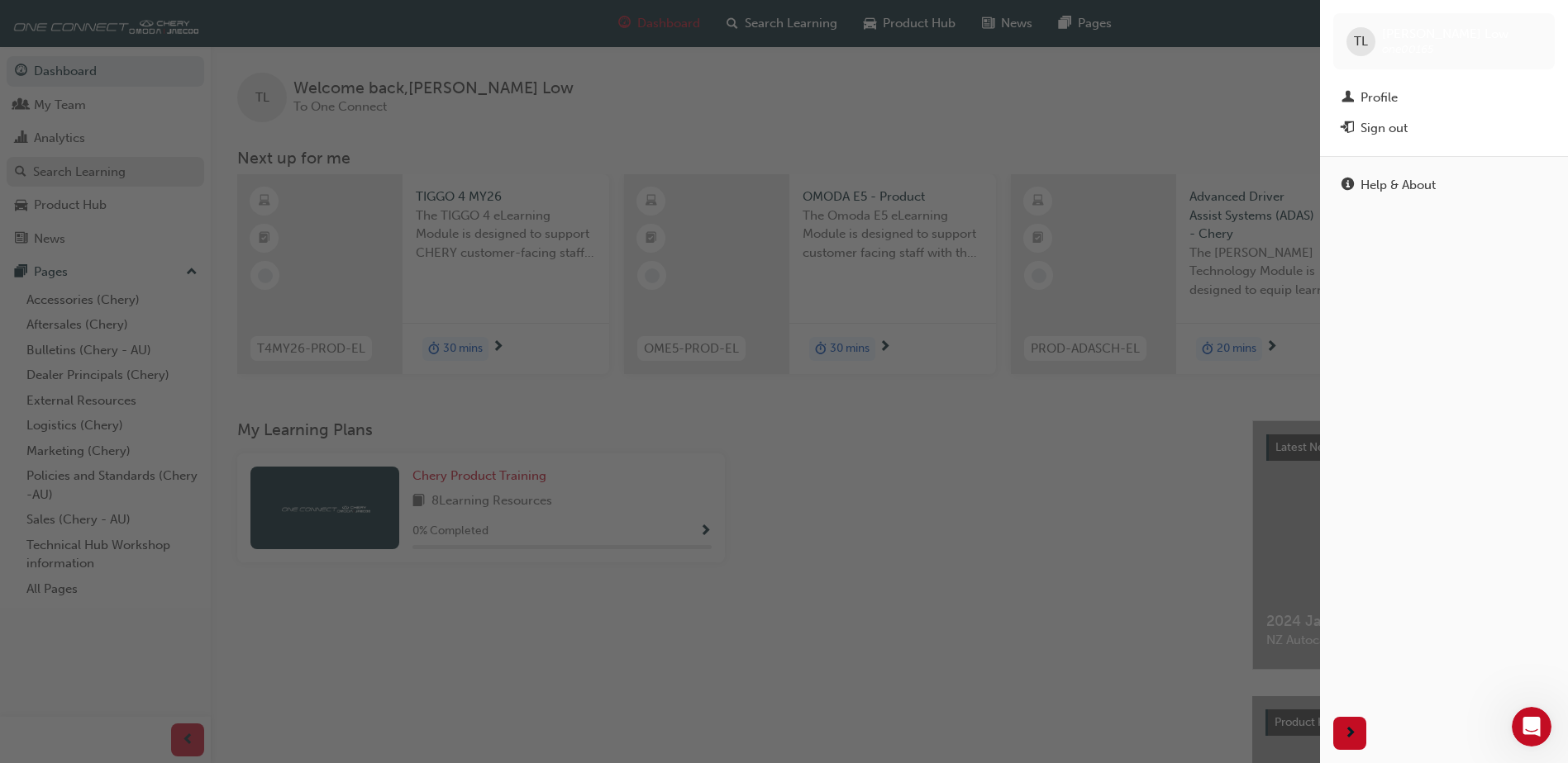
click at [114, 173] on div "button" at bounding box center [660, 382] width 1320 height 763
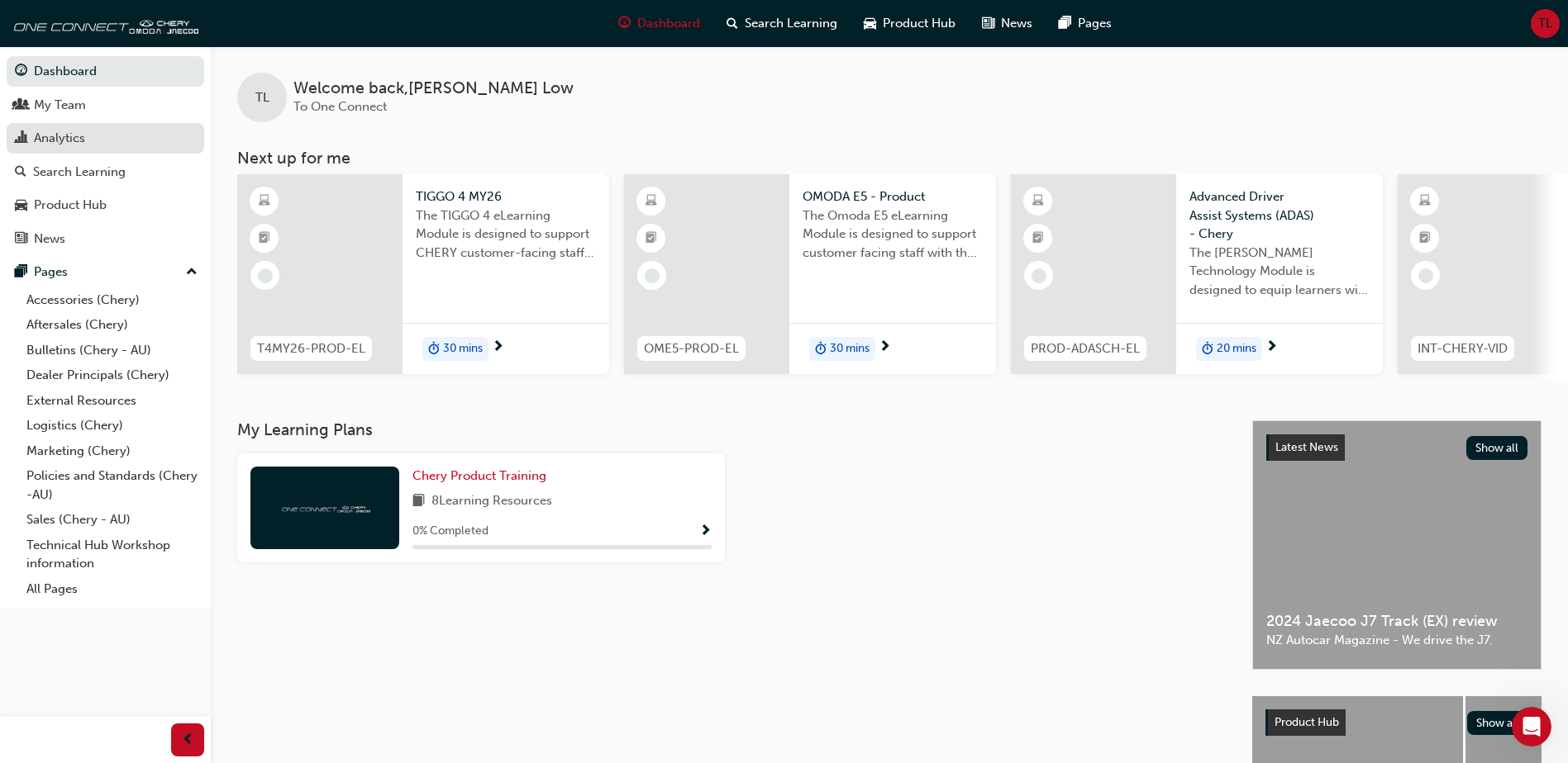
click at [122, 143] on div "Analytics" at bounding box center [105, 139] width 181 height 21
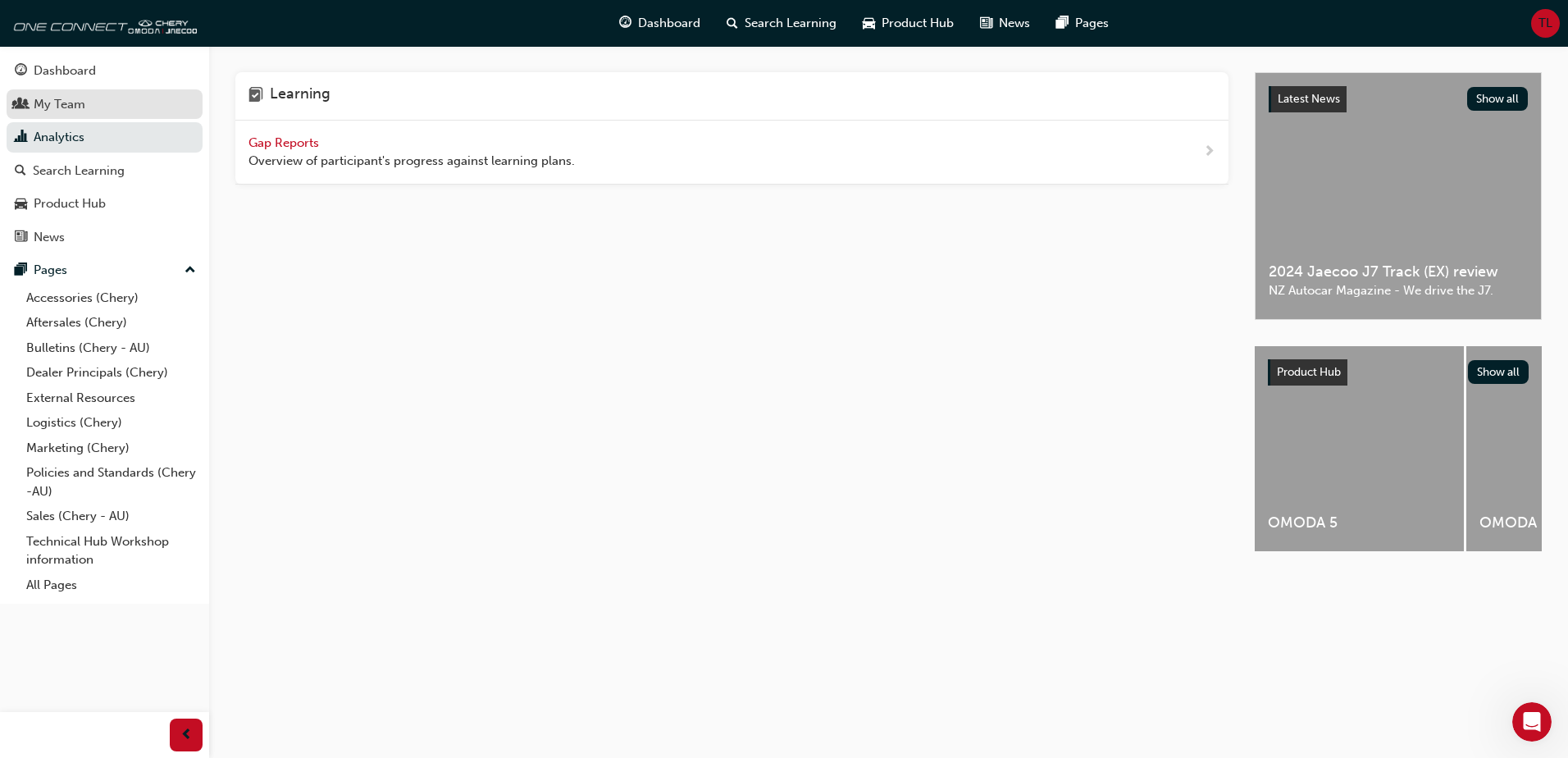
click at [119, 105] on div "My Team" at bounding box center [104, 105] width 179 height 21
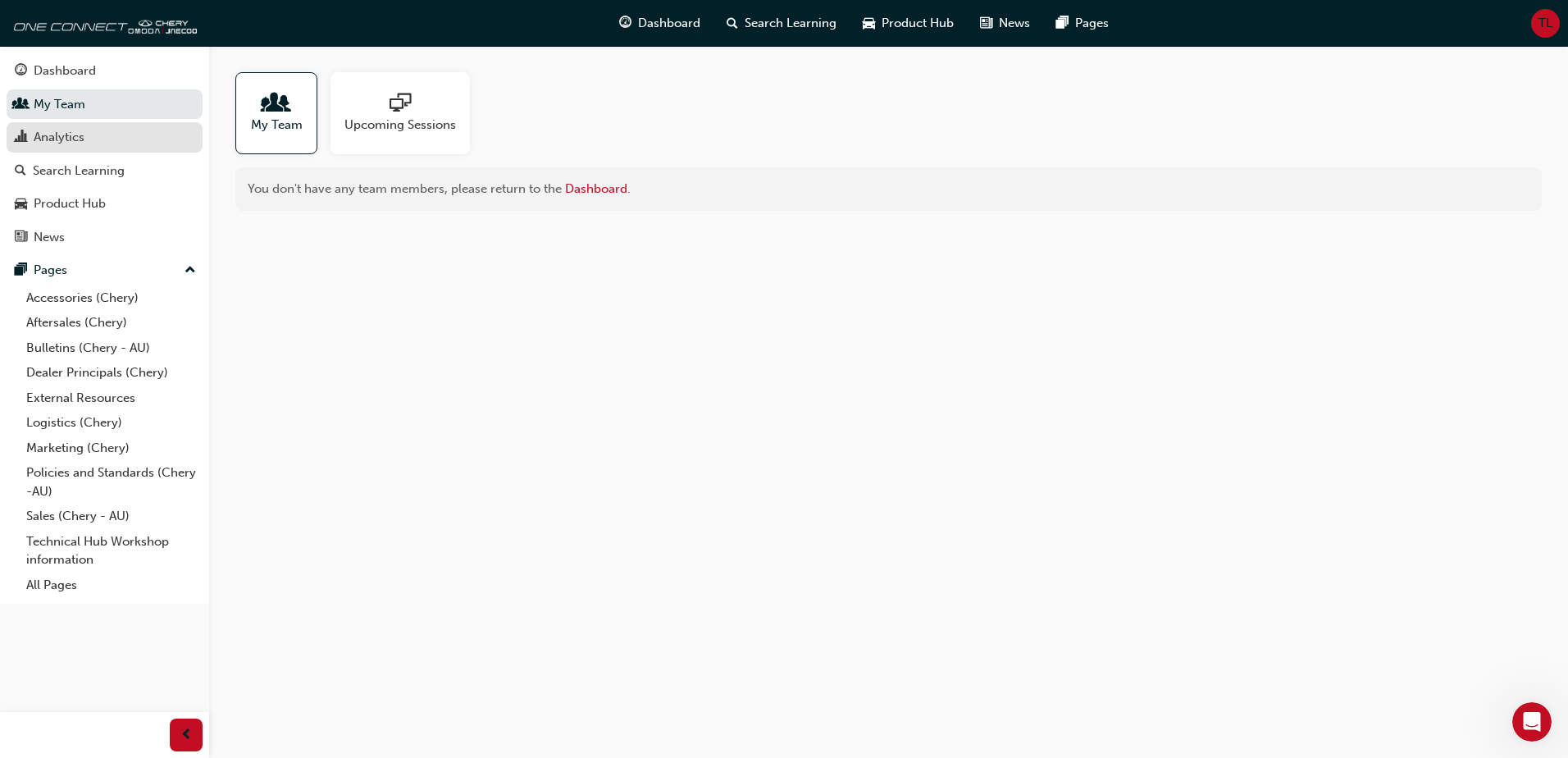
click at [95, 131] on div "Analytics" at bounding box center [104, 138] width 179 height 21
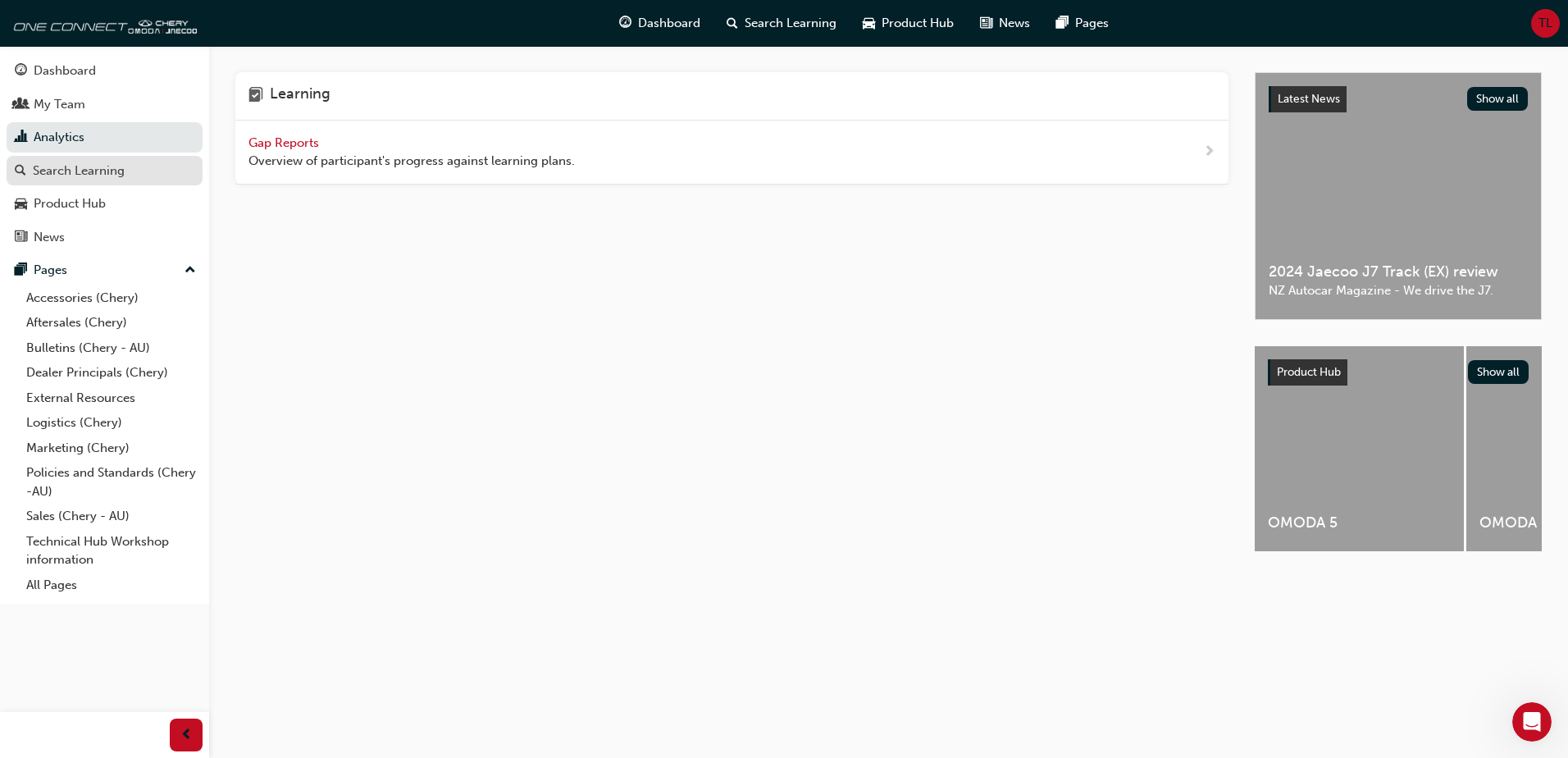
click at [86, 180] on link "Search Learning" at bounding box center [105, 171] width 196 height 30
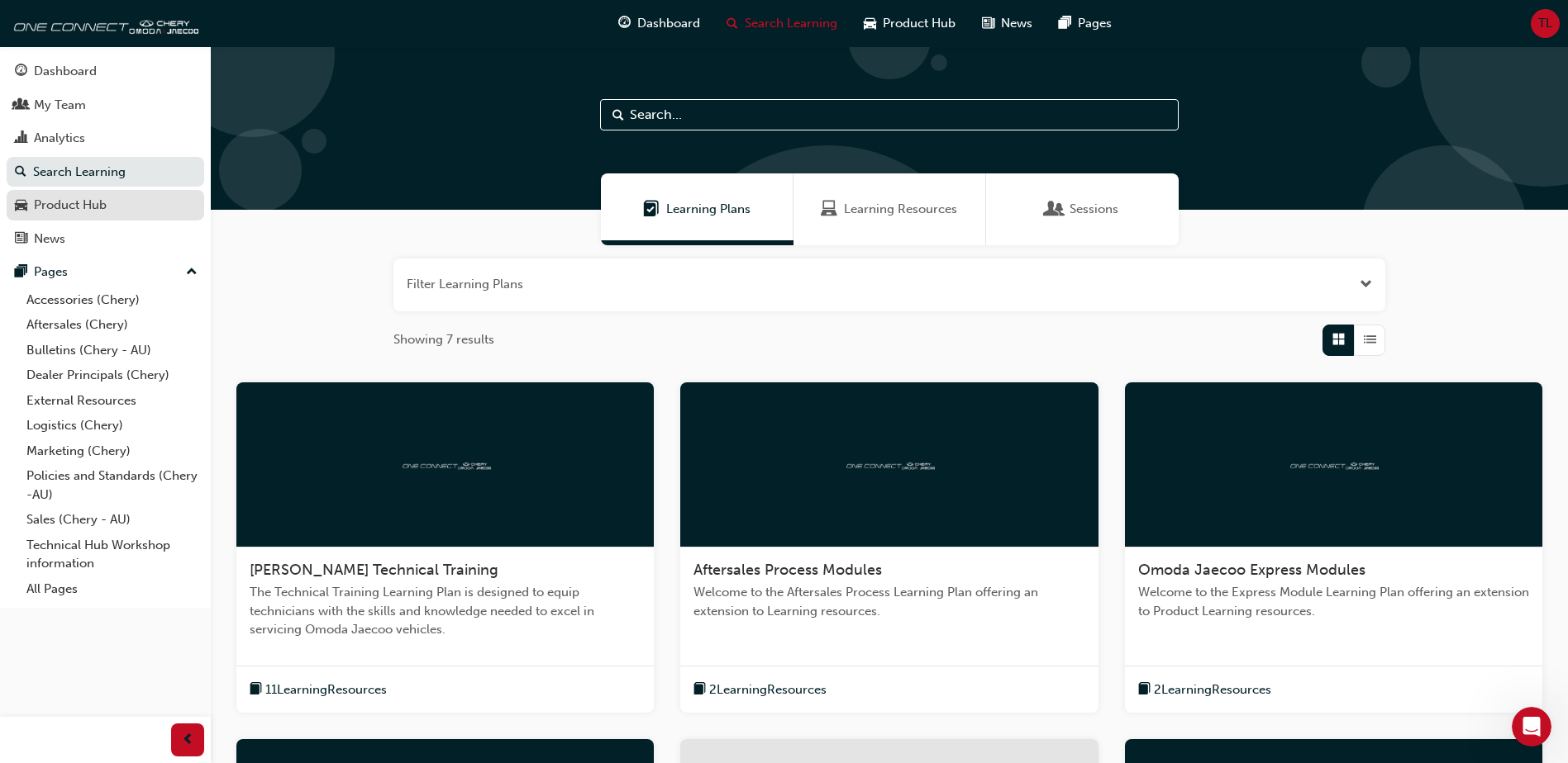
click at [79, 193] on link "Product Hub" at bounding box center [106, 205] width 197 height 31
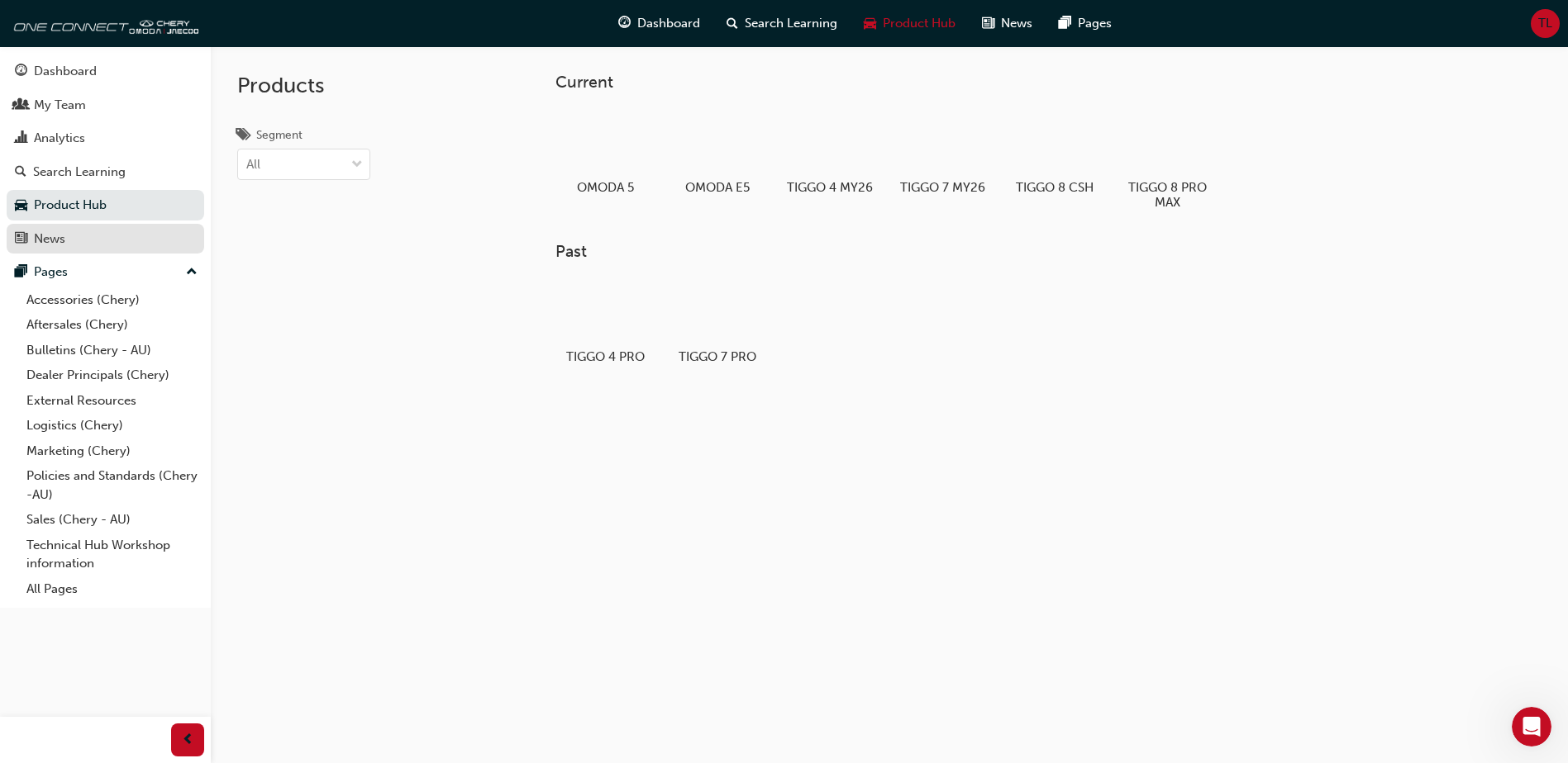
click at [85, 245] on div "News" at bounding box center [105, 239] width 181 height 21
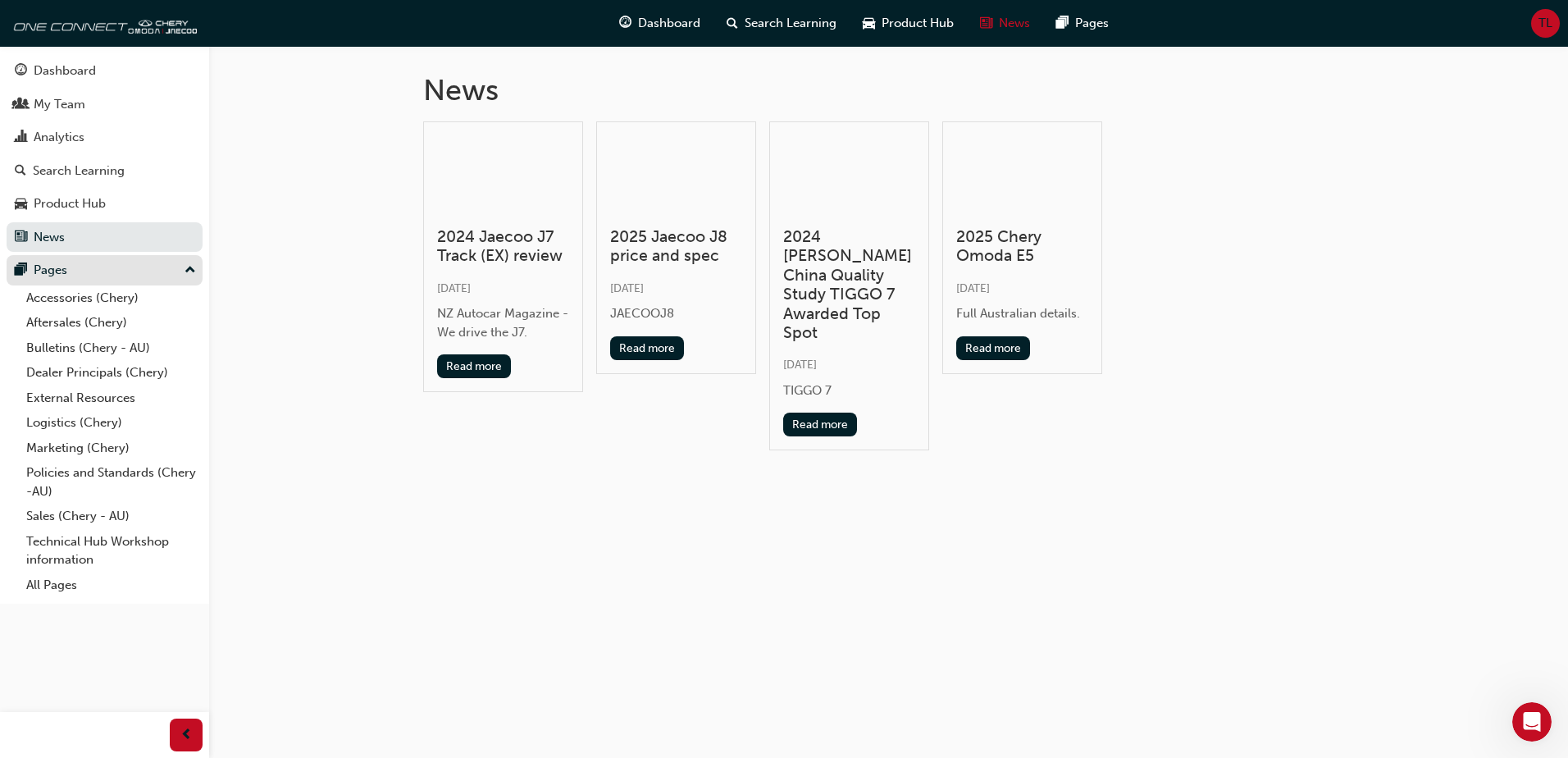
click at [97, 271] on div "Pages" at bounding box center [104, 271] width 179 height 21
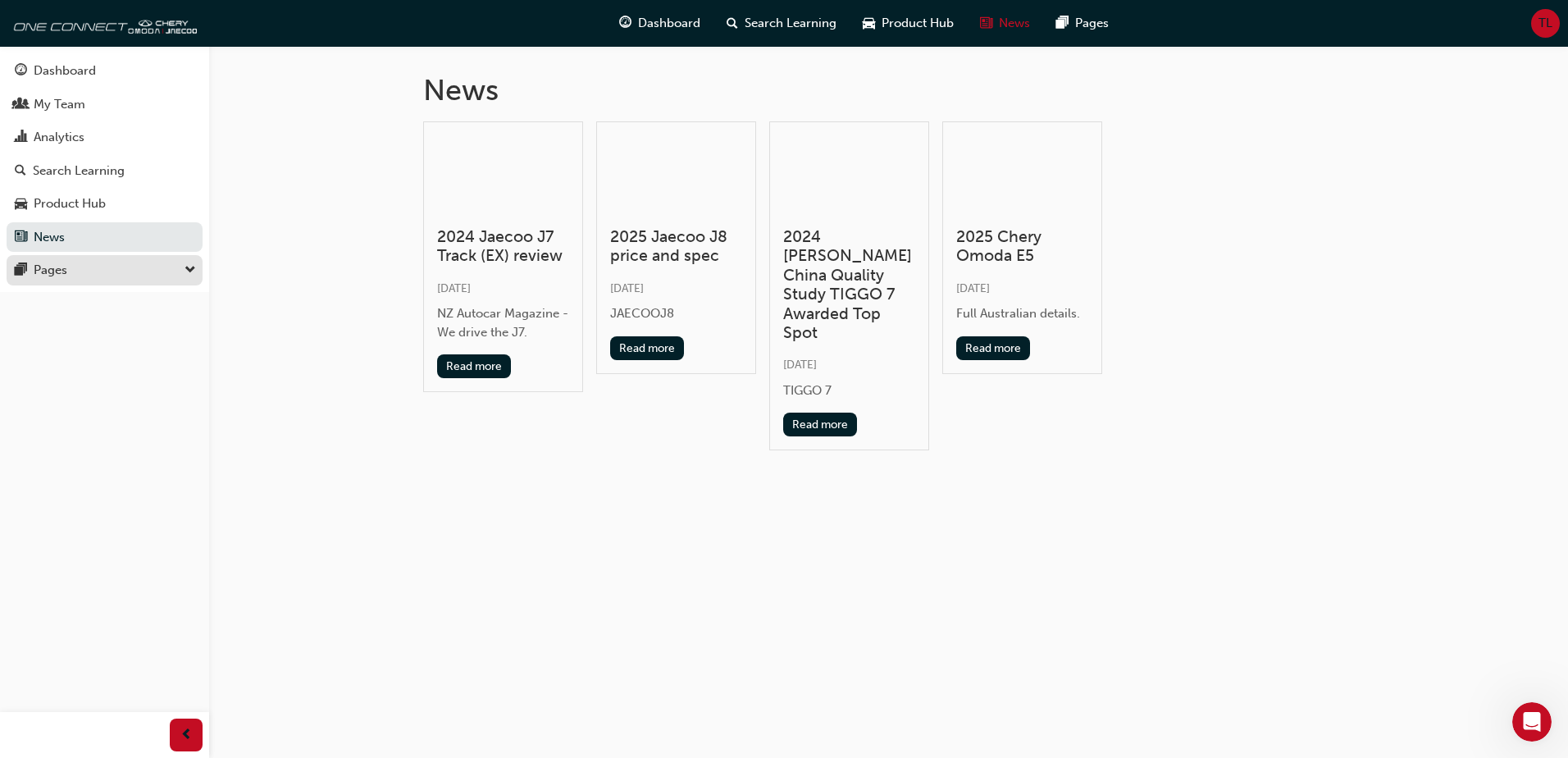
click at [98, 272] on div "Pages" at bounding box center [104, 271] width 179 height 21
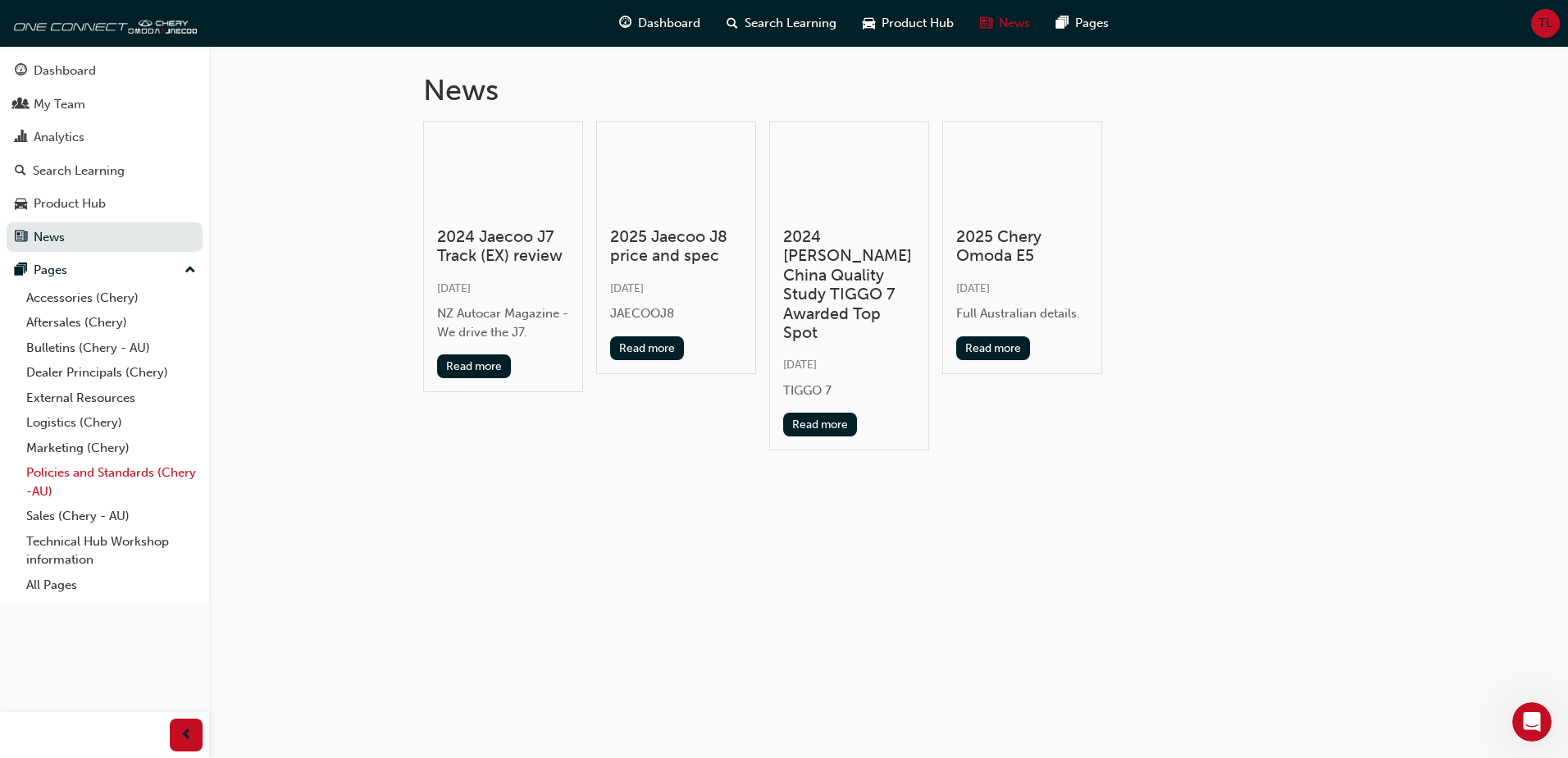
click at [120, 465] on link "Policies and Standards (Chery -AU)" at bounding box center [111, 482] width 183 height 43
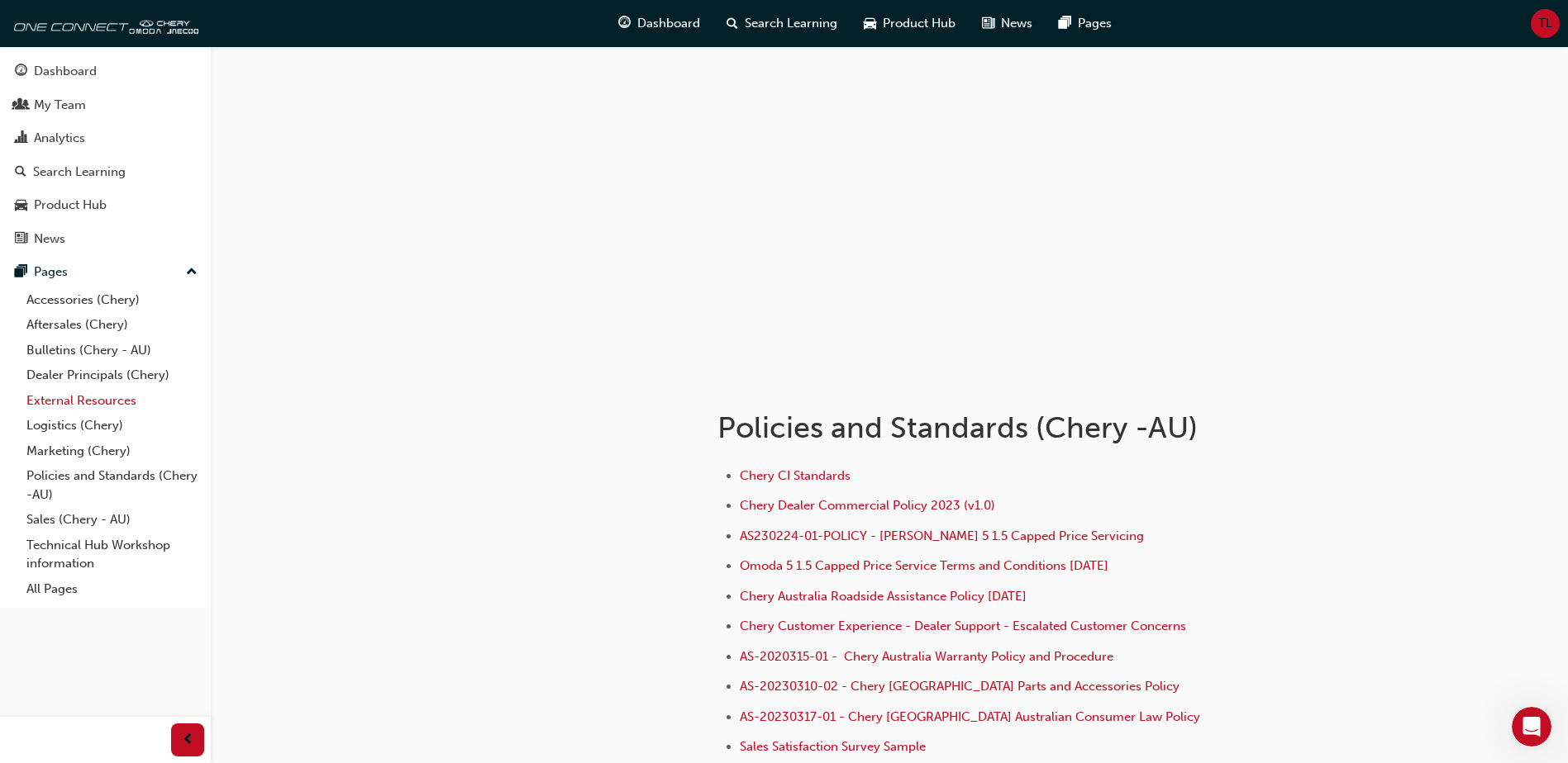
click at [107, 391] on link "External Resources" at bounding box center [112, 401] width 184 height 25
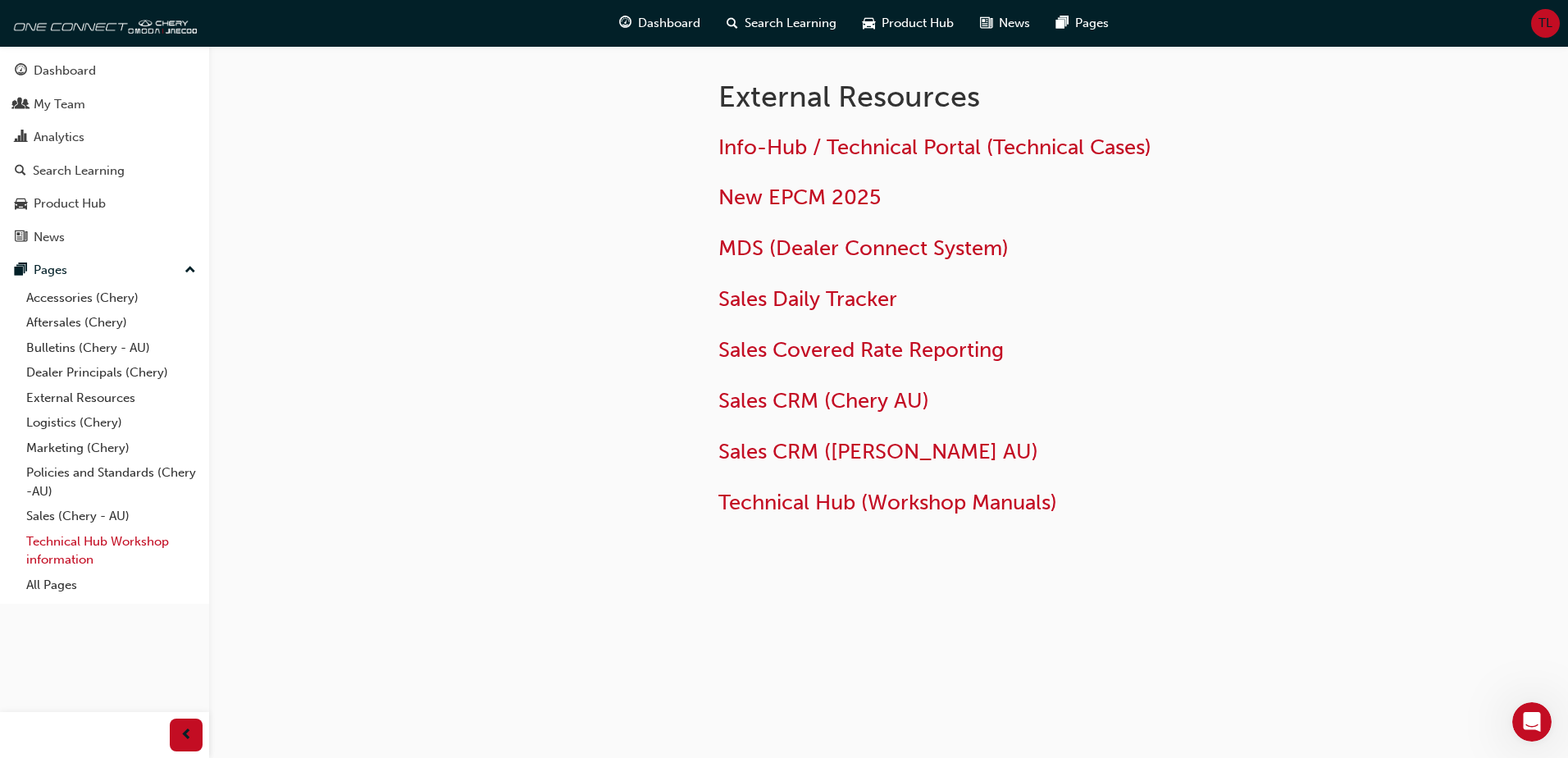
click at [75, 546] on link "Technical Hub Workshop information" at bounding box center [111, 551] width 183 height 43
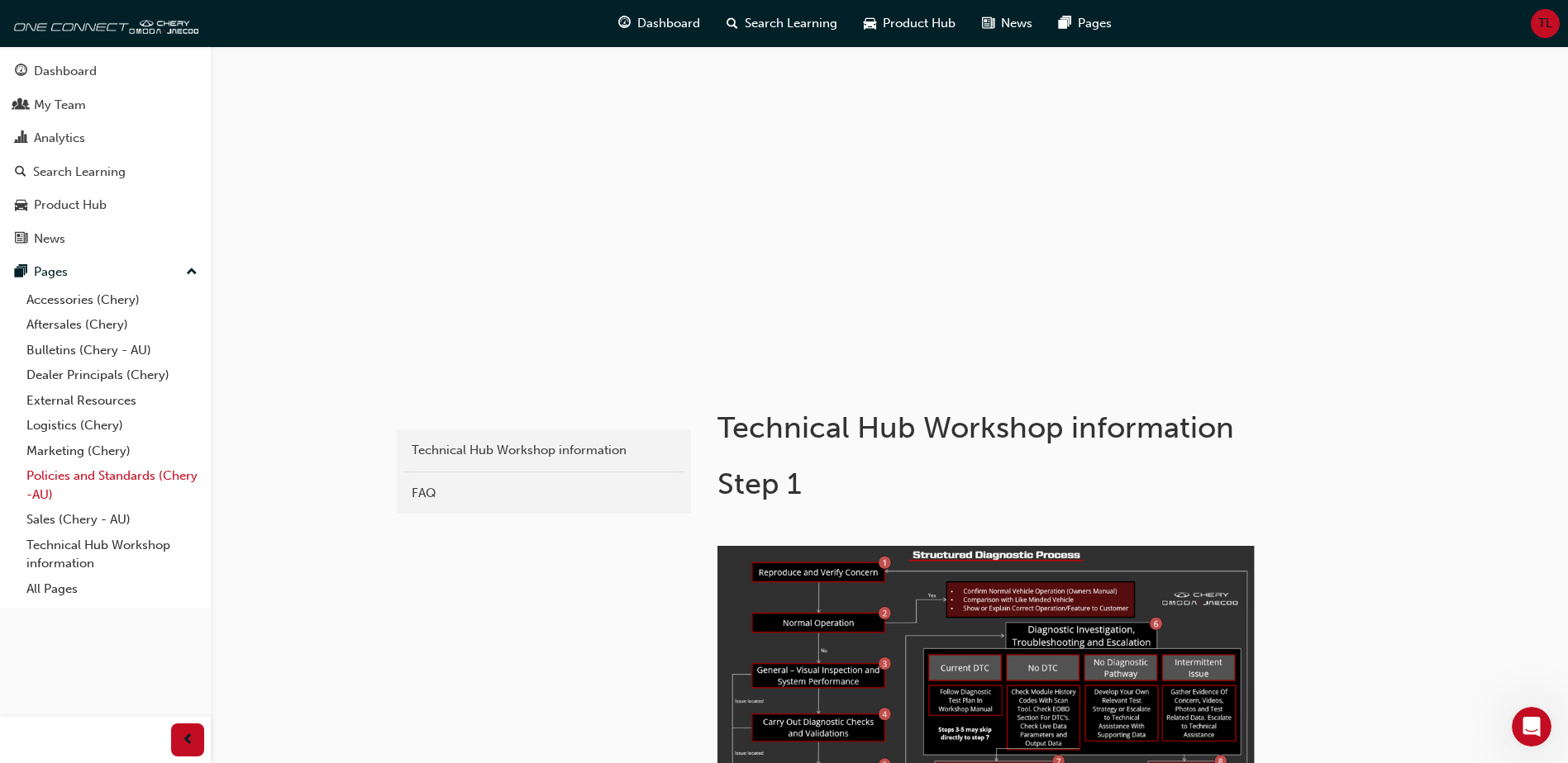
click at [93, 478] on link "Policies and Standards (Chery -AU)" at bounding box center [112, 485] width 184 height 44
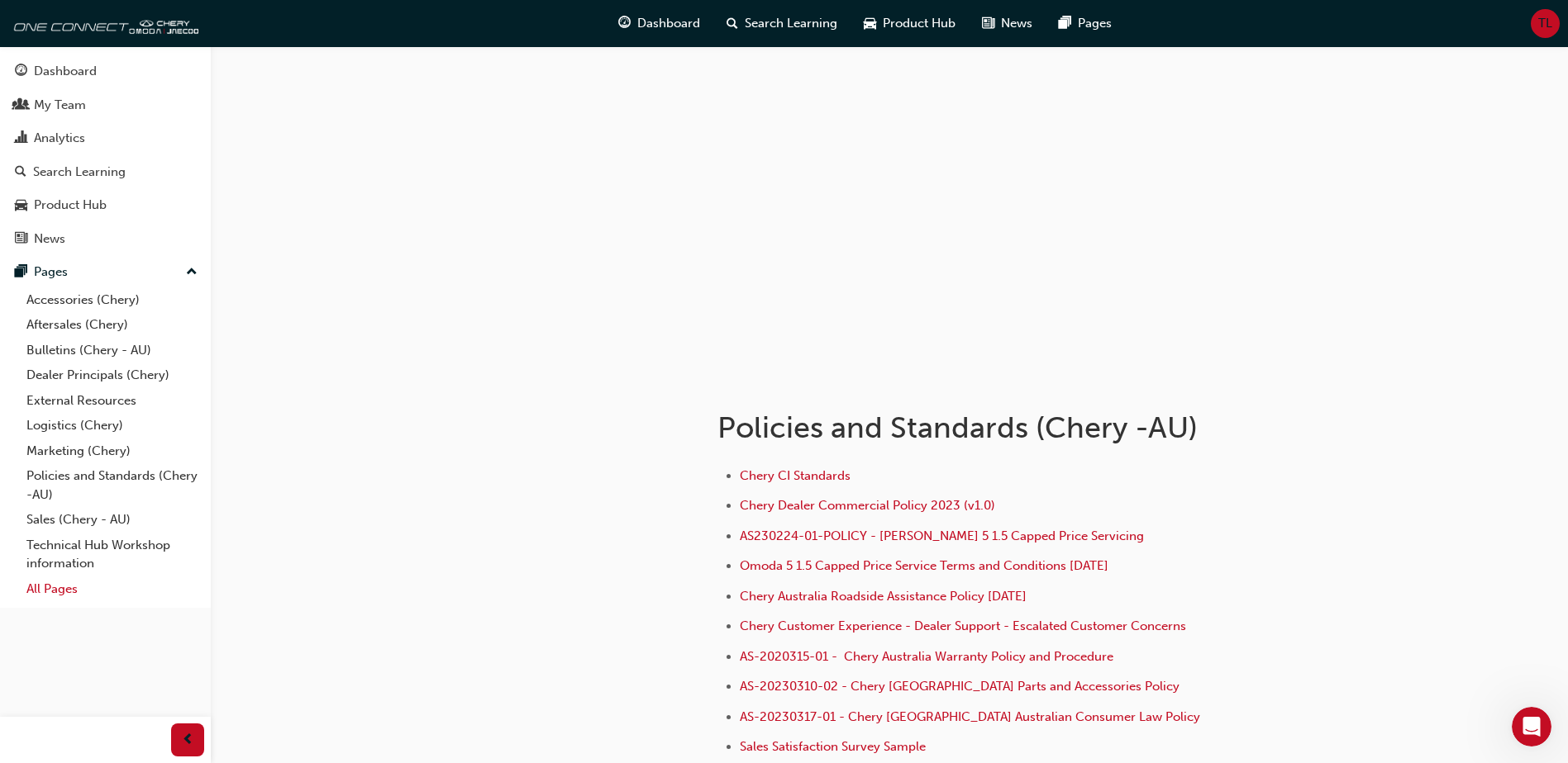
click at [51, 592] on link "All Pages" at bounding box center [112, 588] width 184 height 25
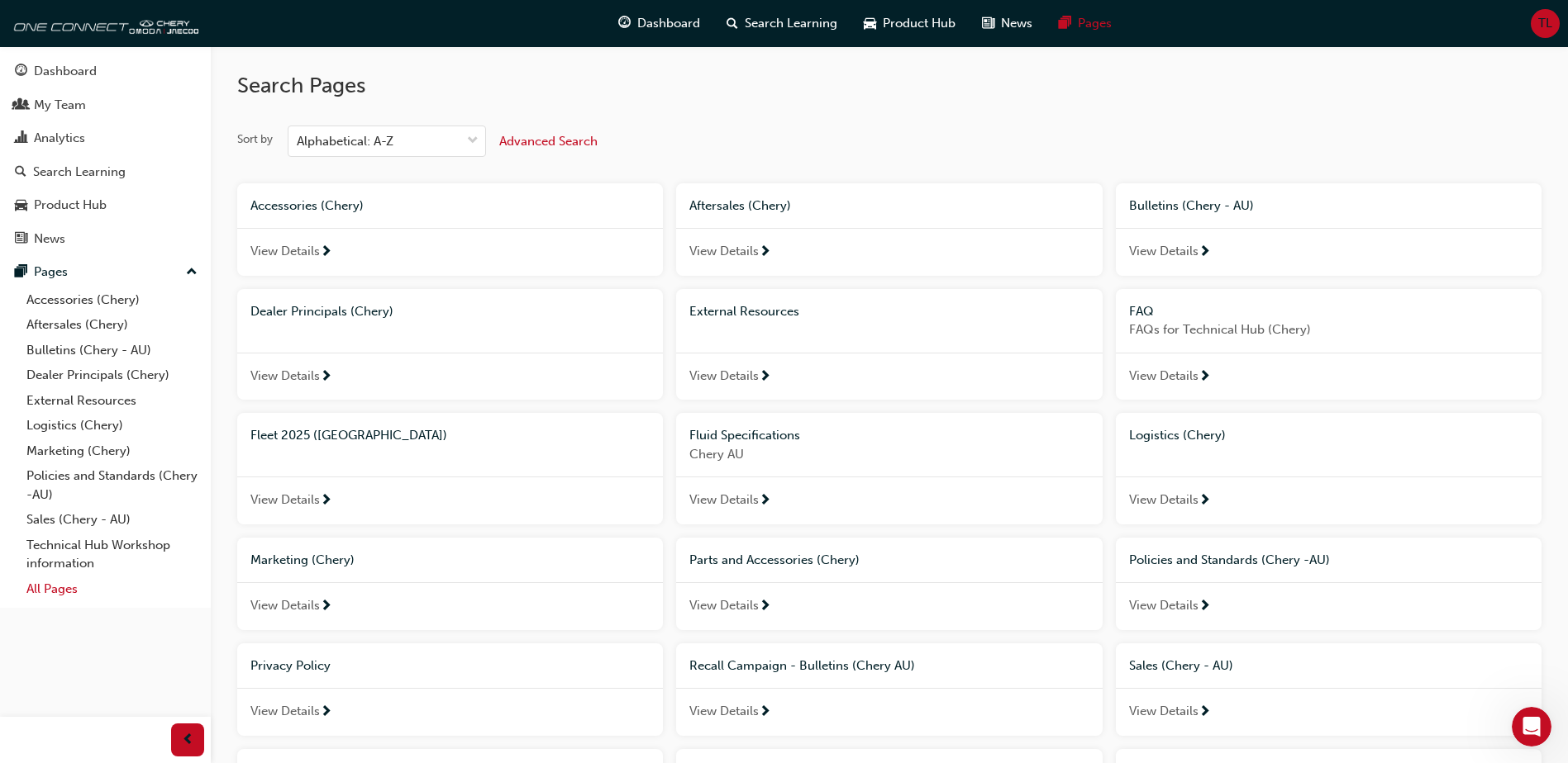
click at [59, 588] on link "All Pages" at bounding box center [112, 588] width 184 height 25
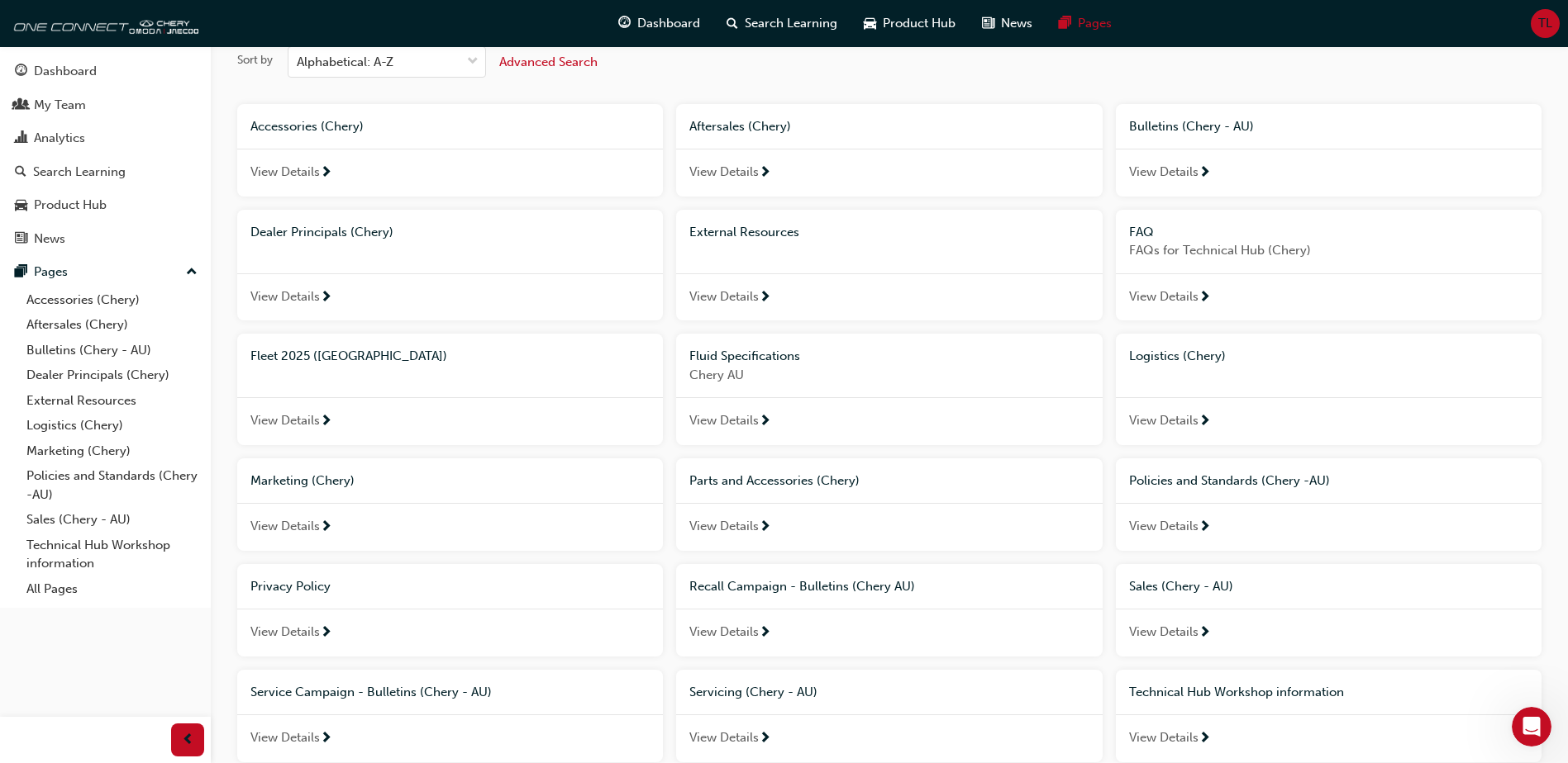
scroll to position [292, 0]
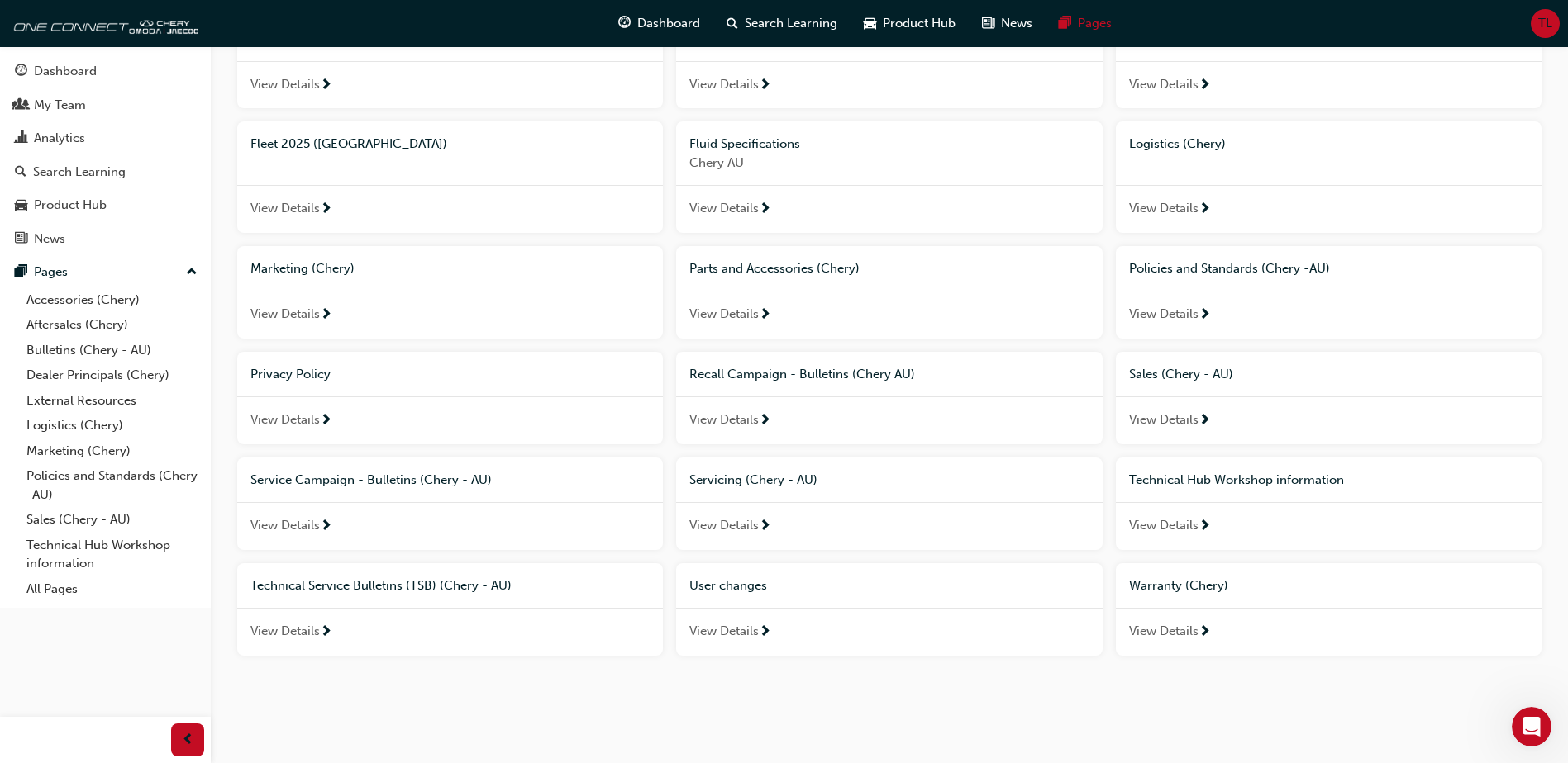
click at [709, 637] on span "View Details" at bounding box center [723, 631] width 69 height 19
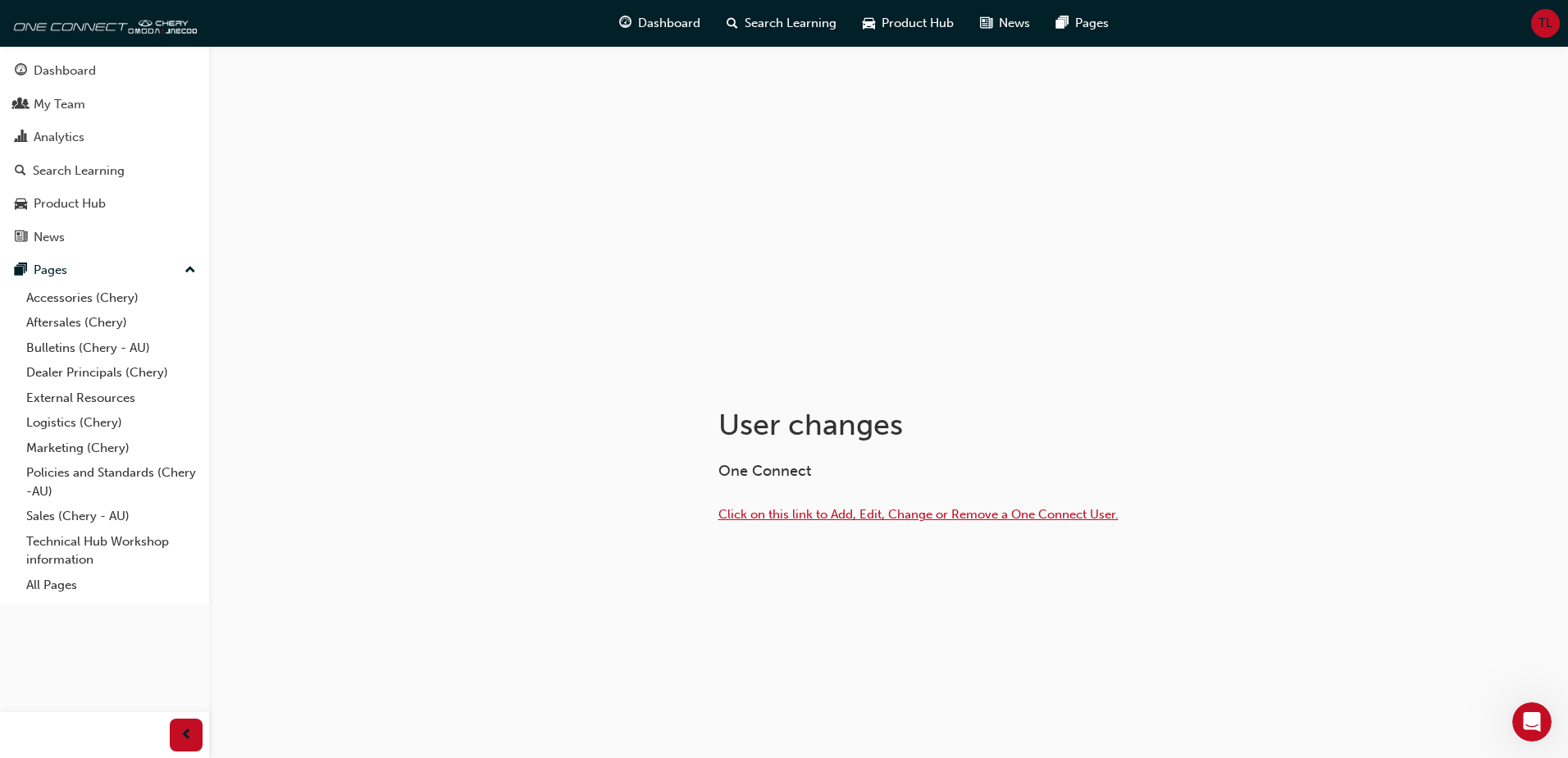
drag, startPoint x: 819, startPoint y: 513, endPoint x: 927, endPoint y: 455, distance: 122.6
click at [820, 513] on span "Click on this link to Add, Edit, Change or Remove a One Connect User." at bounding box center [919, 514] width 400 height 15
